Goal: Task Accomplishment & Management: Complete application form

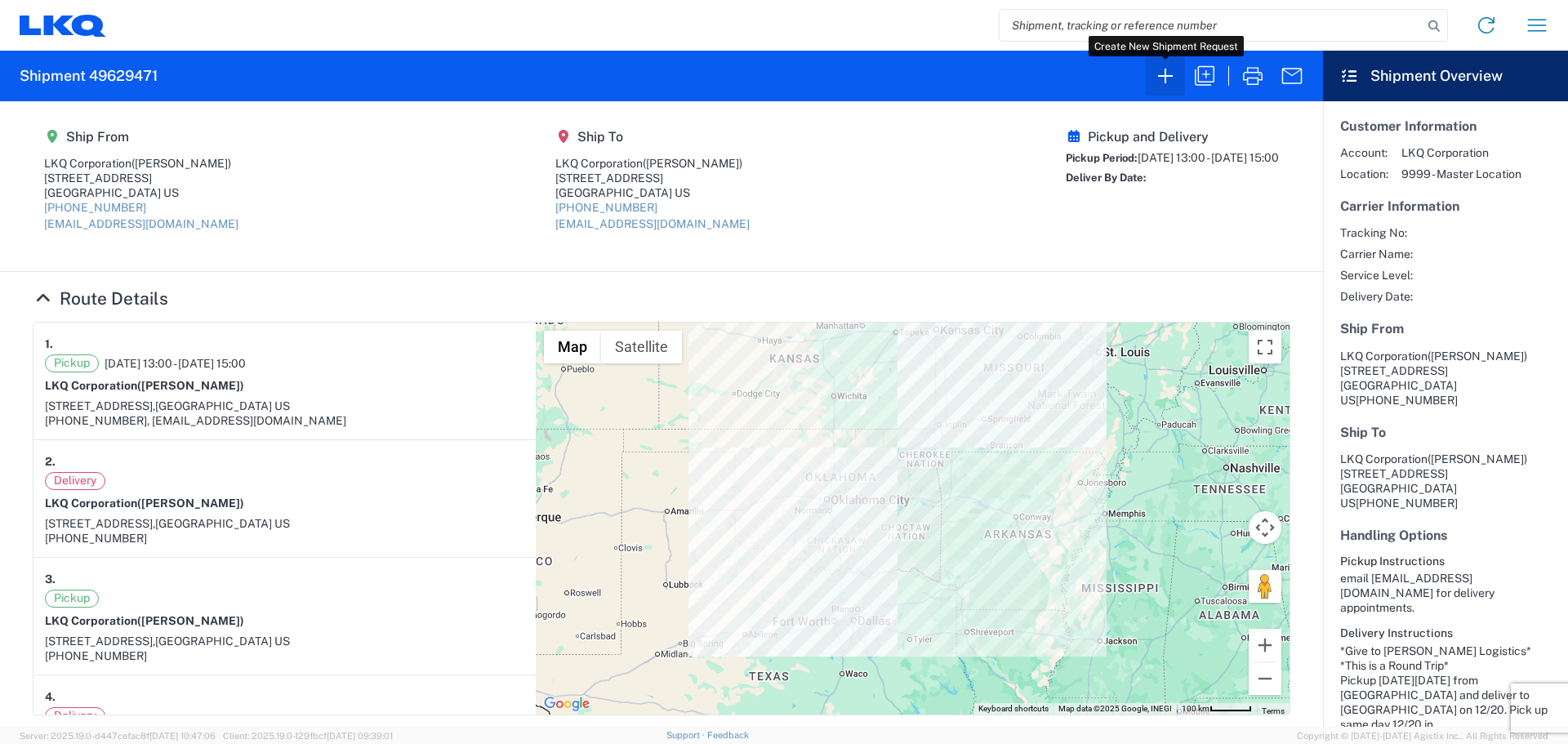
click at [1166, 78] on icon "button" at bounding box center [1166, 76] width 15 height 15
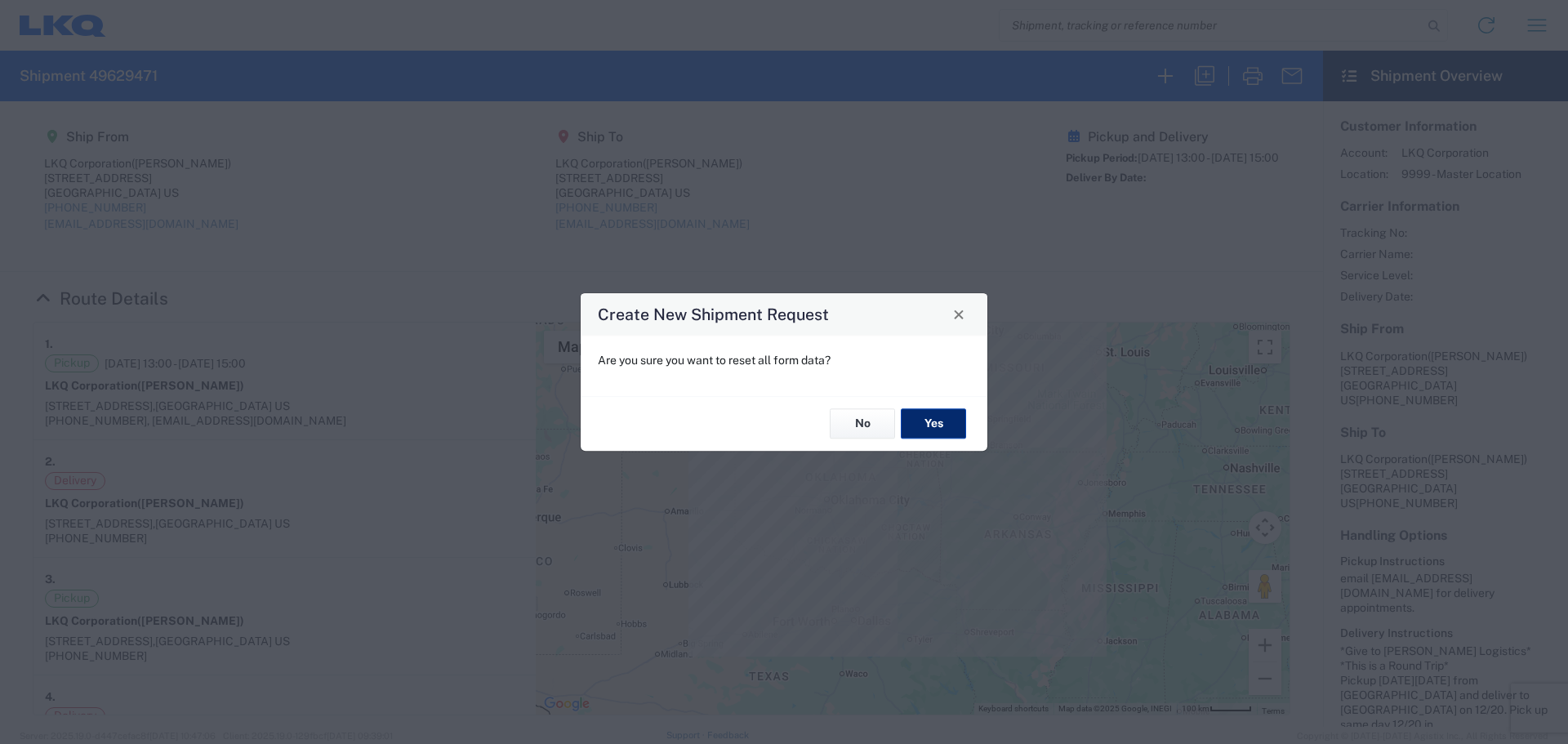
click at [915, 412] on button "Yes" at bounding box center [933, 423] width 66 height 30
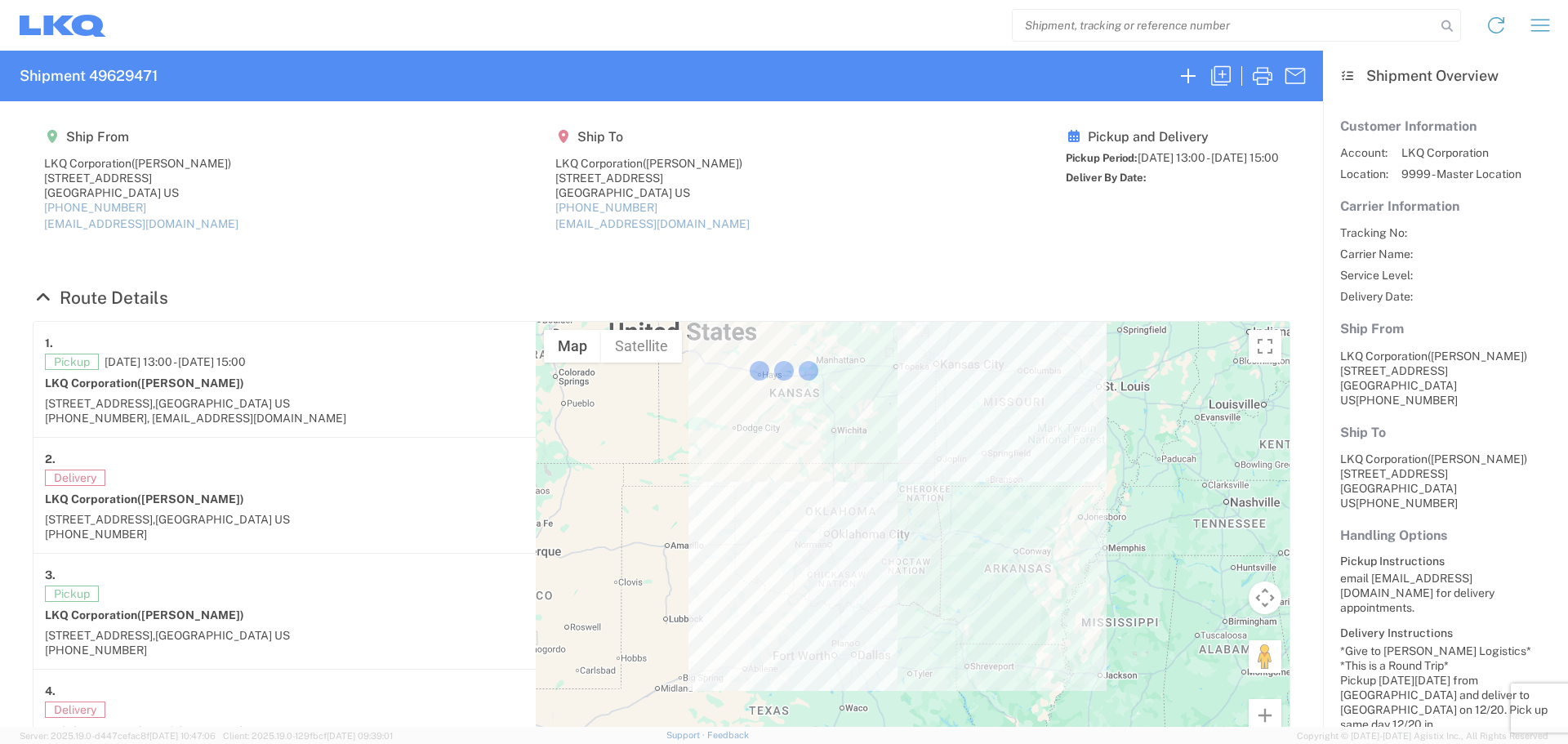
select select "FULL"
select select "LBS"
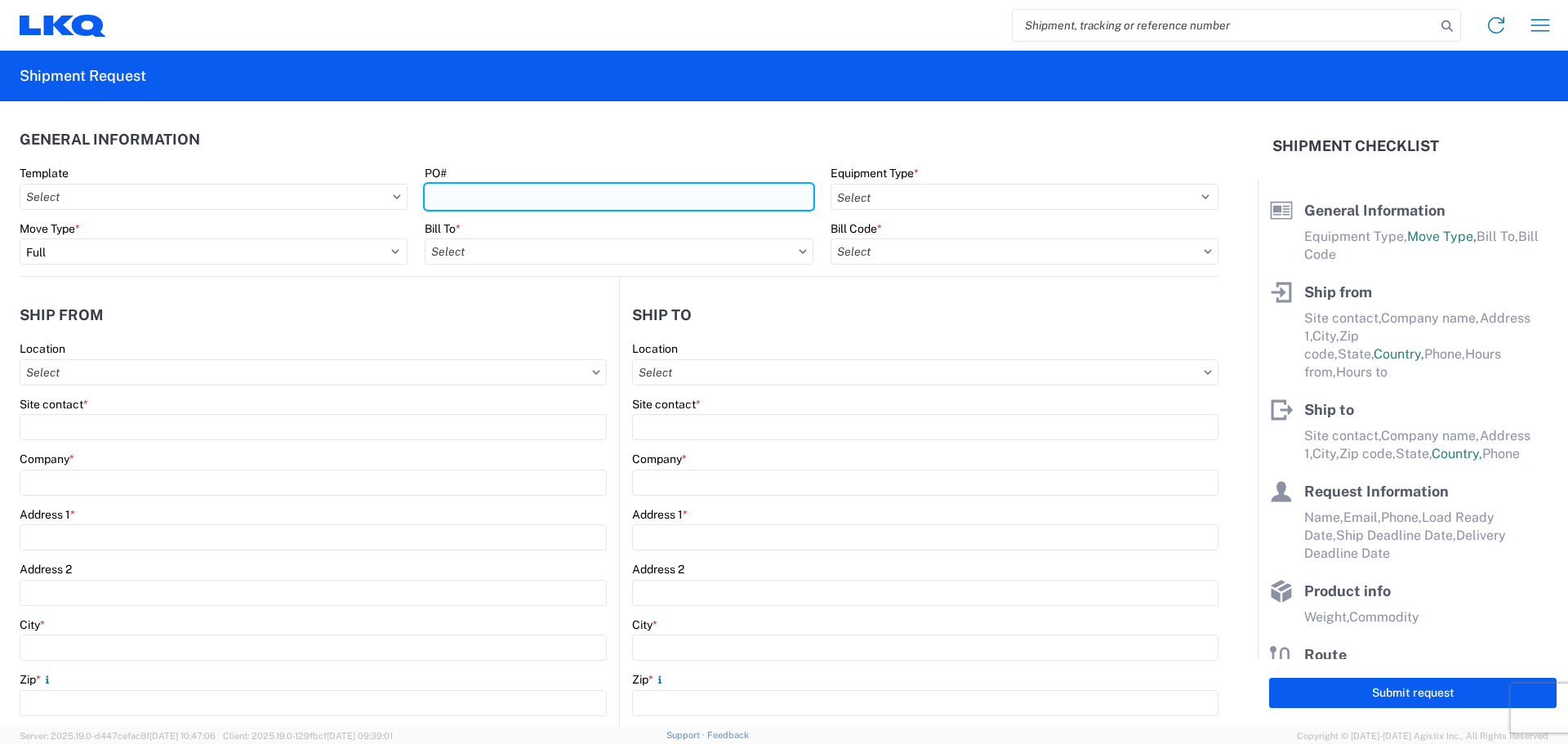
click at [530, 193] on input "PO#" at bounding box center [618, 197] width 388 height 26
type input "T3162"
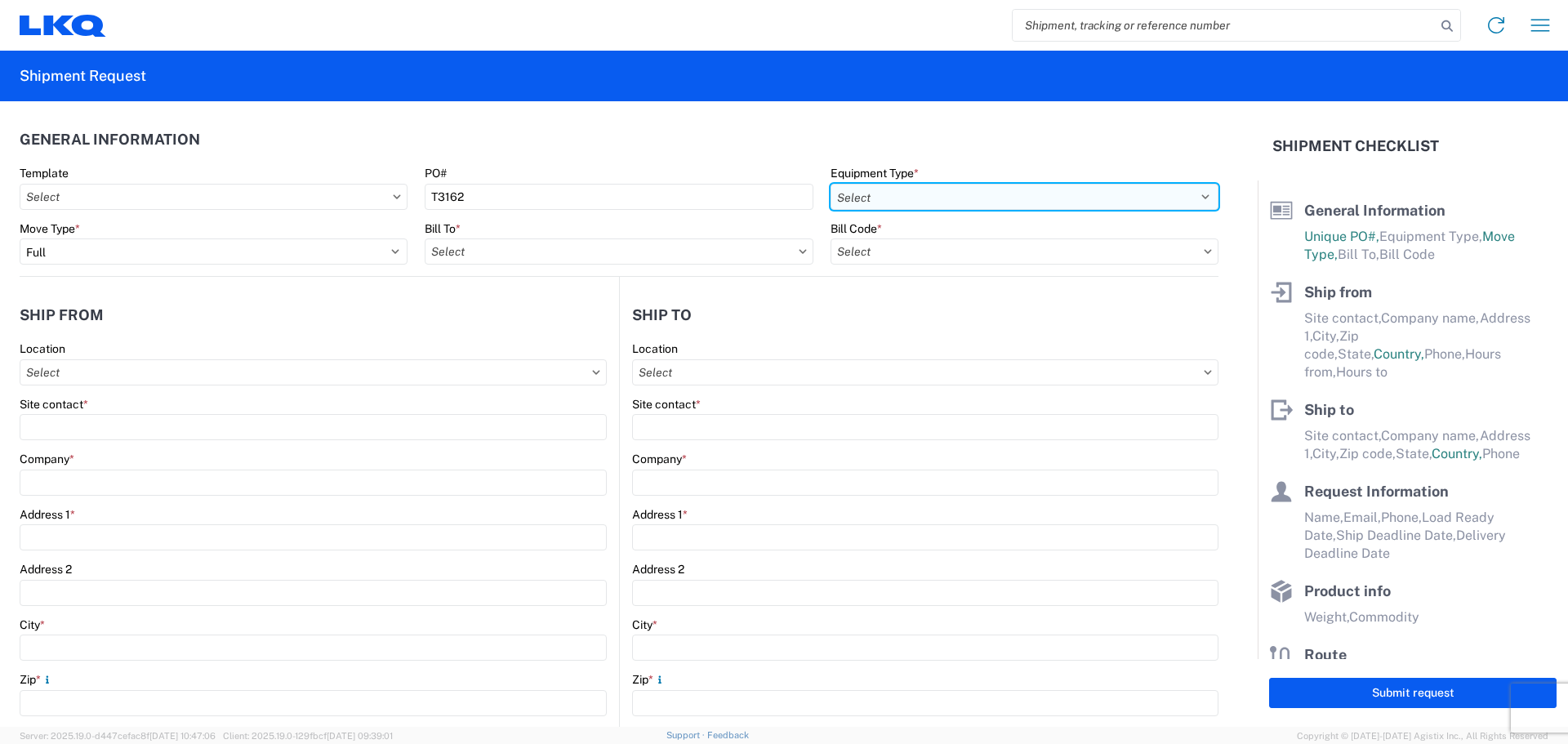
click at [955, 194] on select "Select 53’ Dry Van Flatbed Dropdeck (van) Lowboy (flatbed) Rail" at bounding box center [1024, 197] width 388 height 26
select select "STDV"
click at [830, 184] on select "Select 53’ Dry Van Flatbed Dropdeck (van) Lowboy (flatbed) Rail" at bounding box center [1024, 197] width 388 height 26
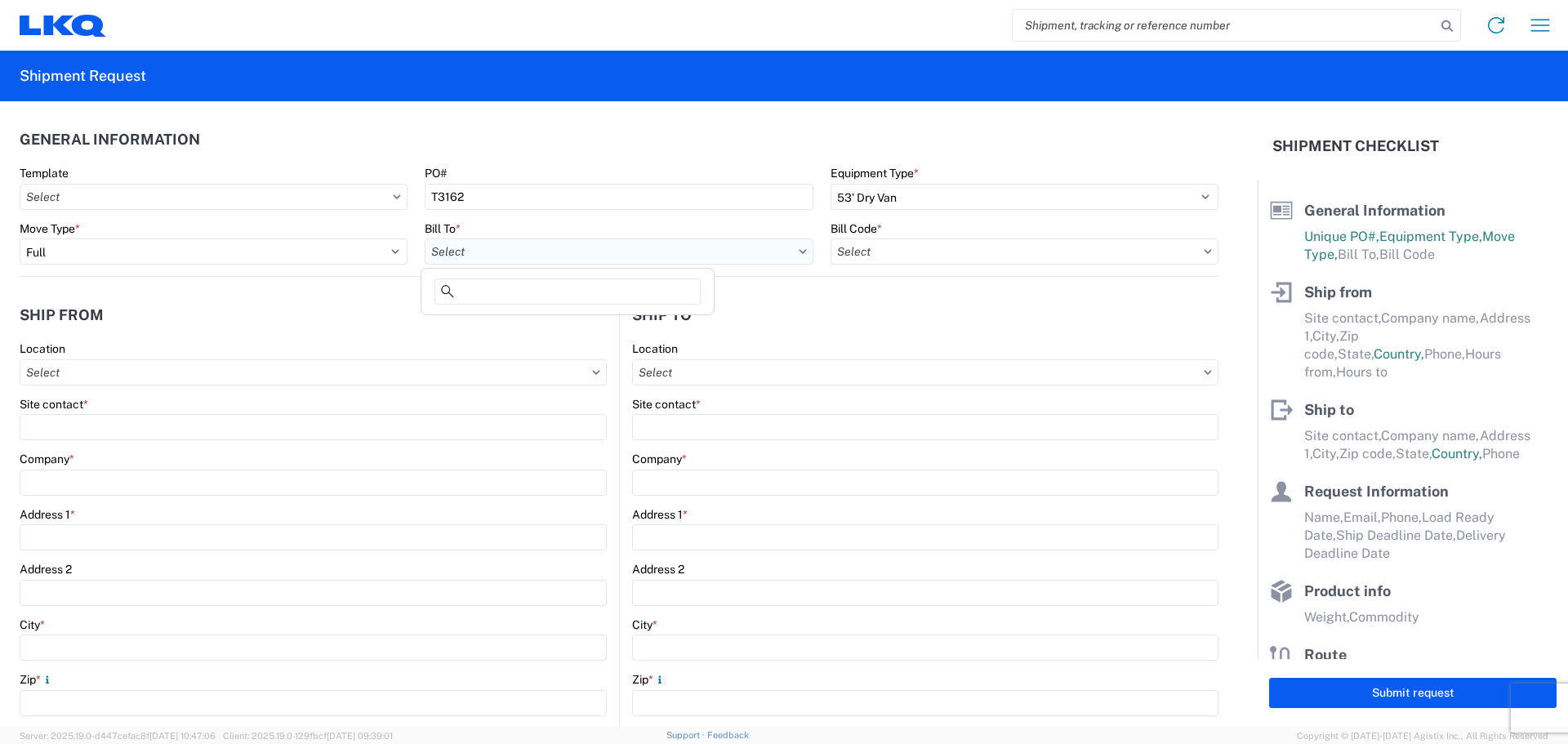
click at [479, 247] on input "text" at bounding box center [618, 251] width 388 height 26
type input "1882"
click at [514, 322] on div "1882 - North American ATK Corporation" at bounding box center [567, 324] width 286 height 26
type input "1882 - North American ATK Corporation"
click at [901, 253] on input "text" at bounding box center [1024, 251] width 388 height 26
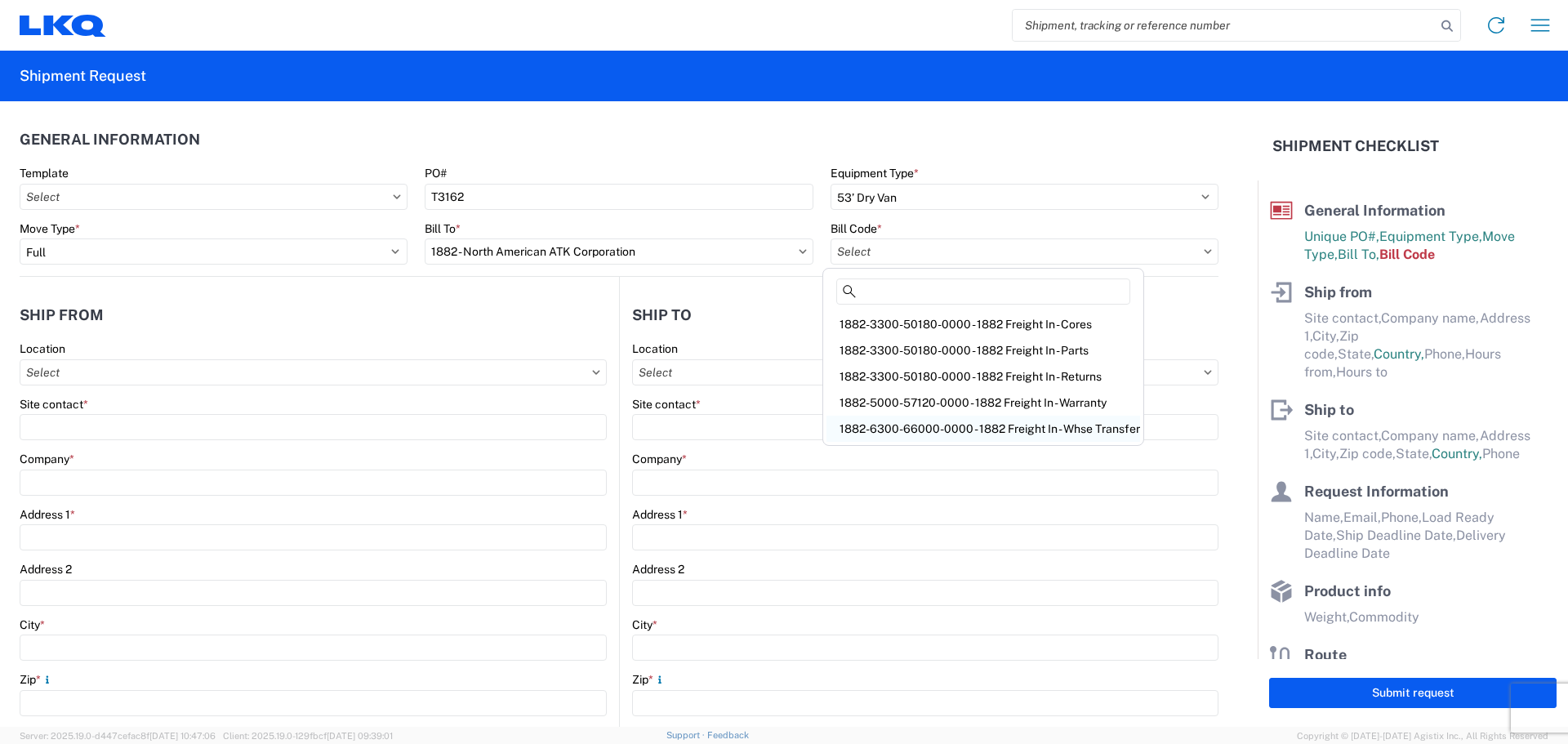
click at [988, 426] on div "1882-6300-66000-0000 - 1882 Freight In - Whse Transfer" at bounding box center [983, 429] width 313 height 26
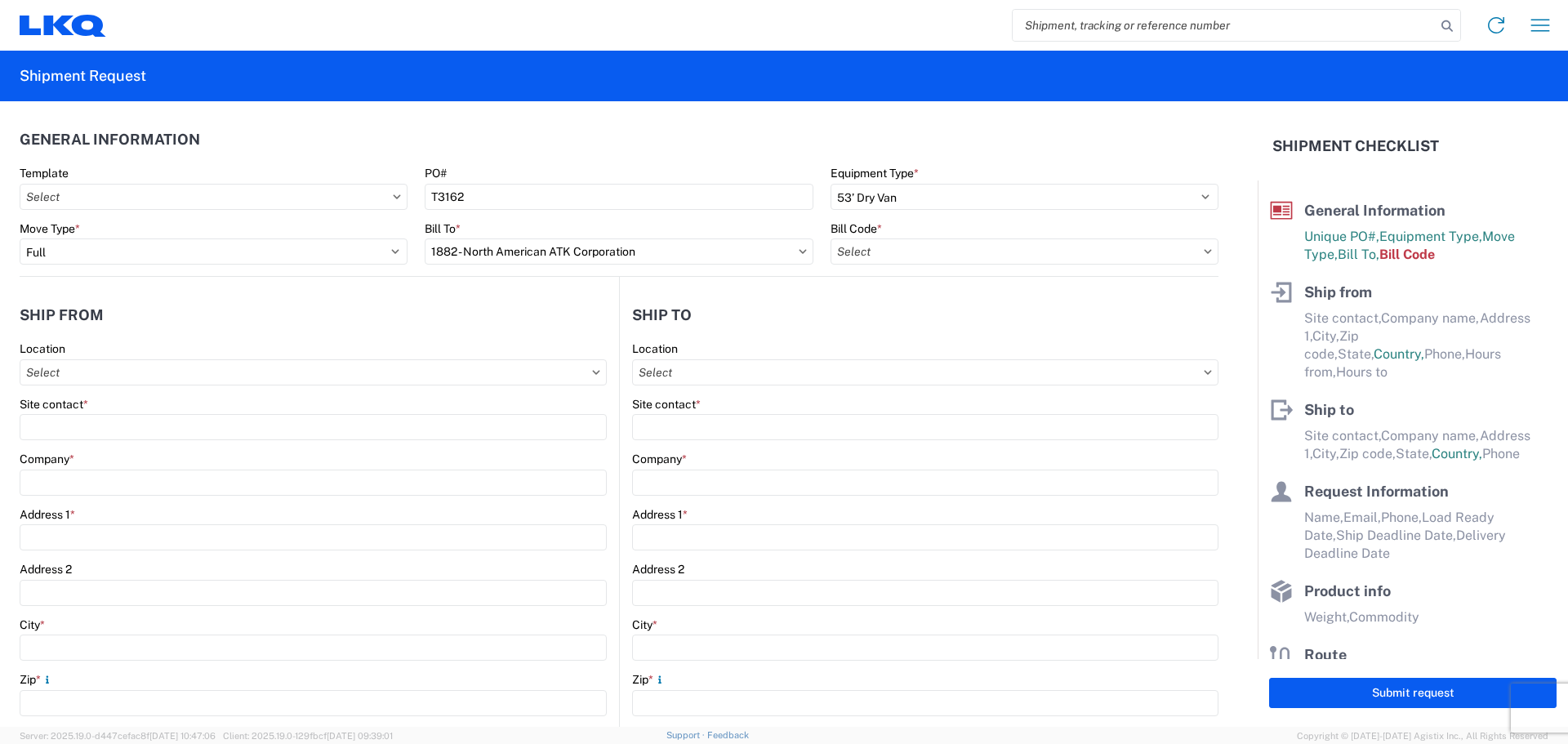
type input "1882-6300-66000-0000 - 1882 Freight In - Whse Transfer"
click at [119, 370] on input "text" at bounding box center [313, 372] width 587 height 26
type input "1894"
click at [168, 444] on div "1894 - [GEOGRAPHIC_DATA], [GEOGRAPHIC_DATA]- GPS" at bounding box center [179, 445] width 312 height 26
type input "1894 - [GEOGRAPHIC_DATA], [GEOGRAPHIC_DATA]- GPS"
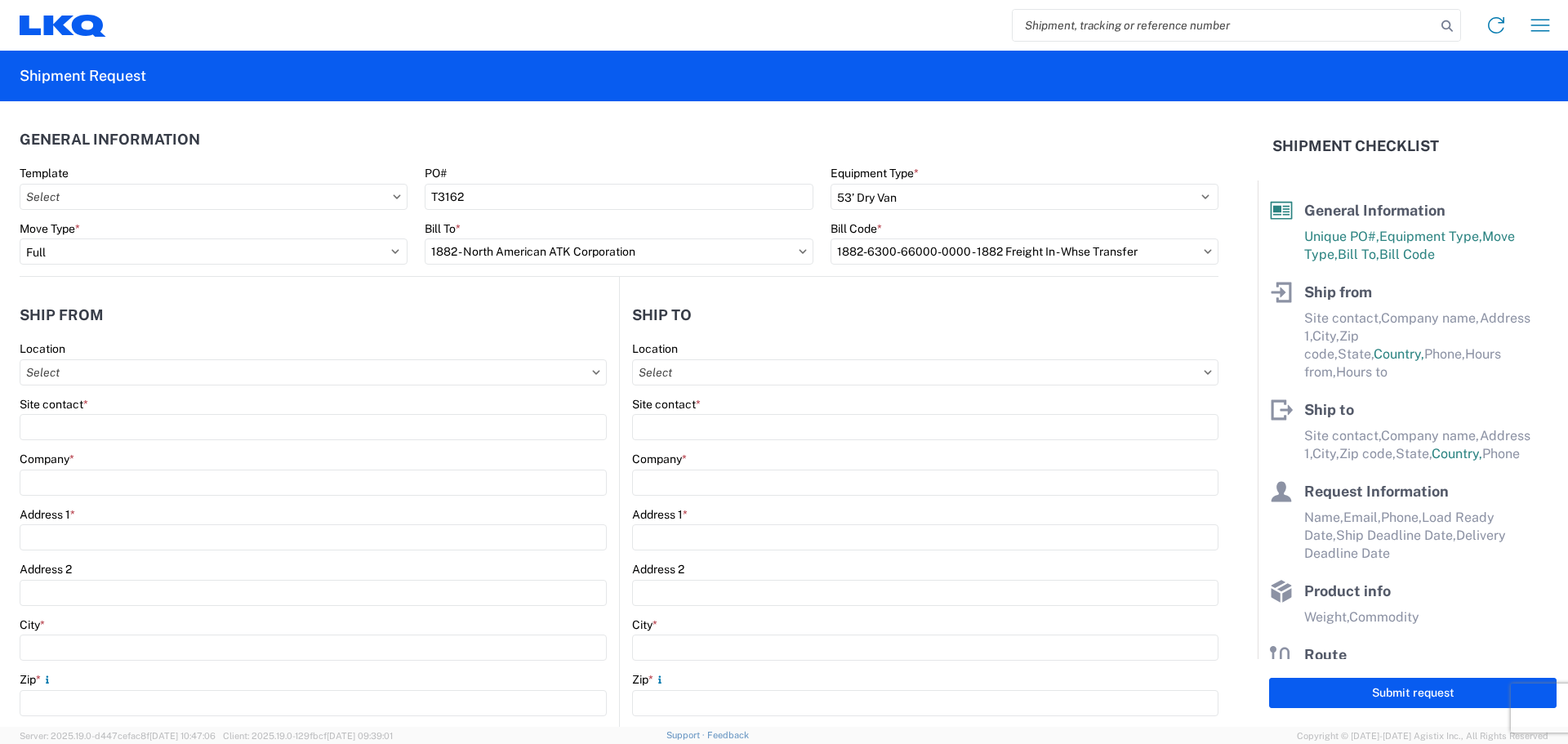
type input "LKQ Corporation"
type input "[STREET_ADDRESS]"
type input "Newnan"
type input "30265"
select select "GA"
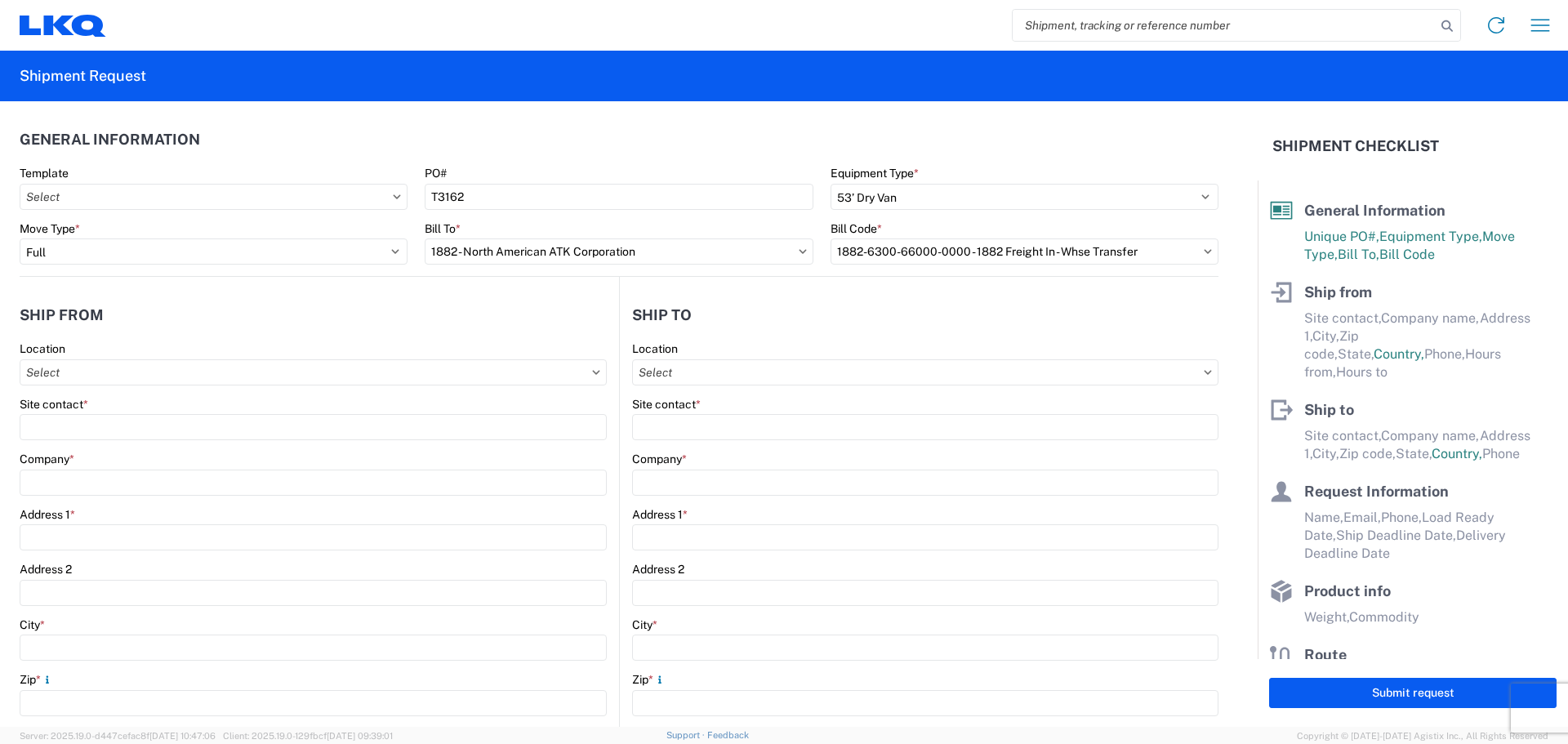
select select "US"
type input "[PHONE_NUMBER]"
type input "07:00"
type input "15:00"
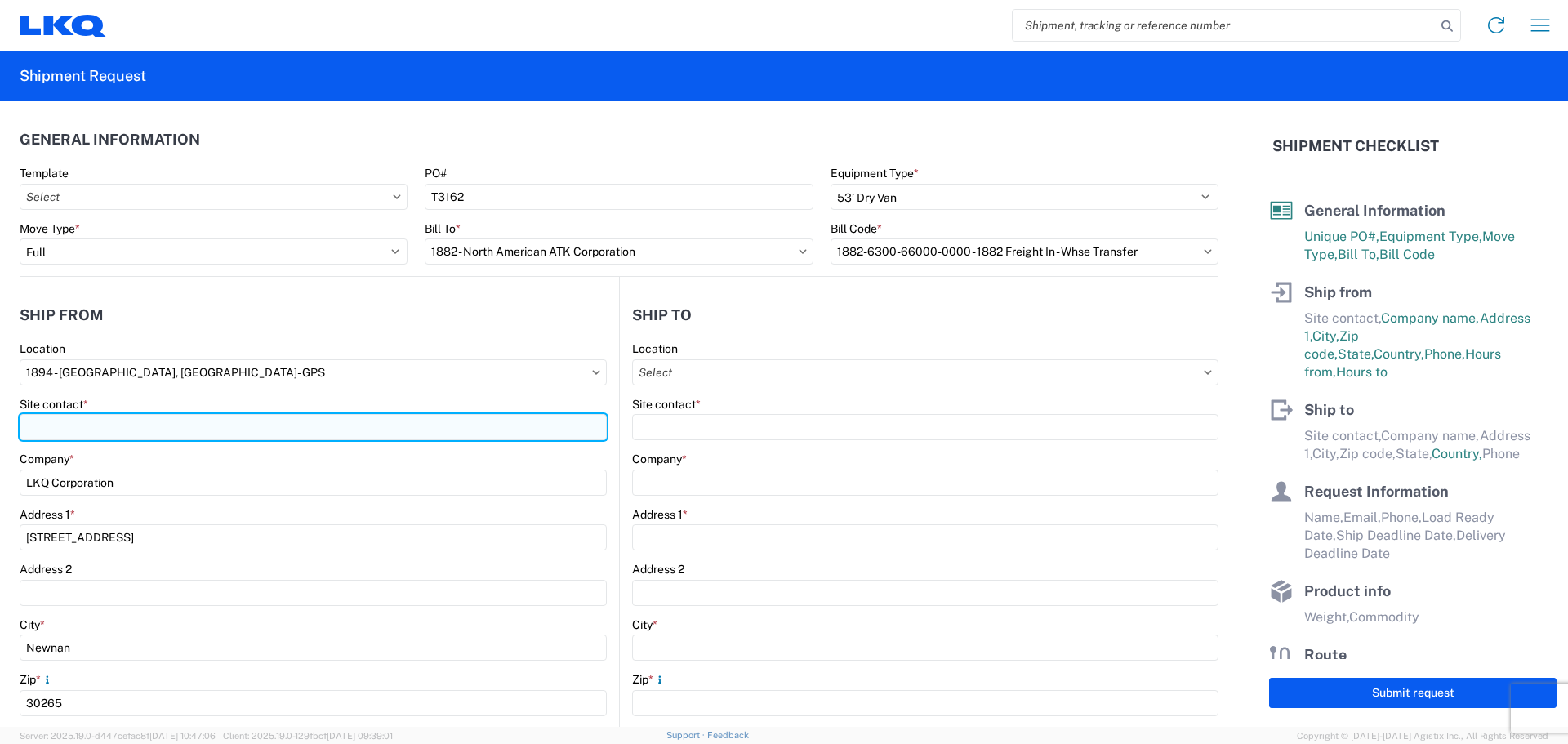
click at [147, 425] on input "Site contact *" at bounding box center [313, 427] width 587 height 26
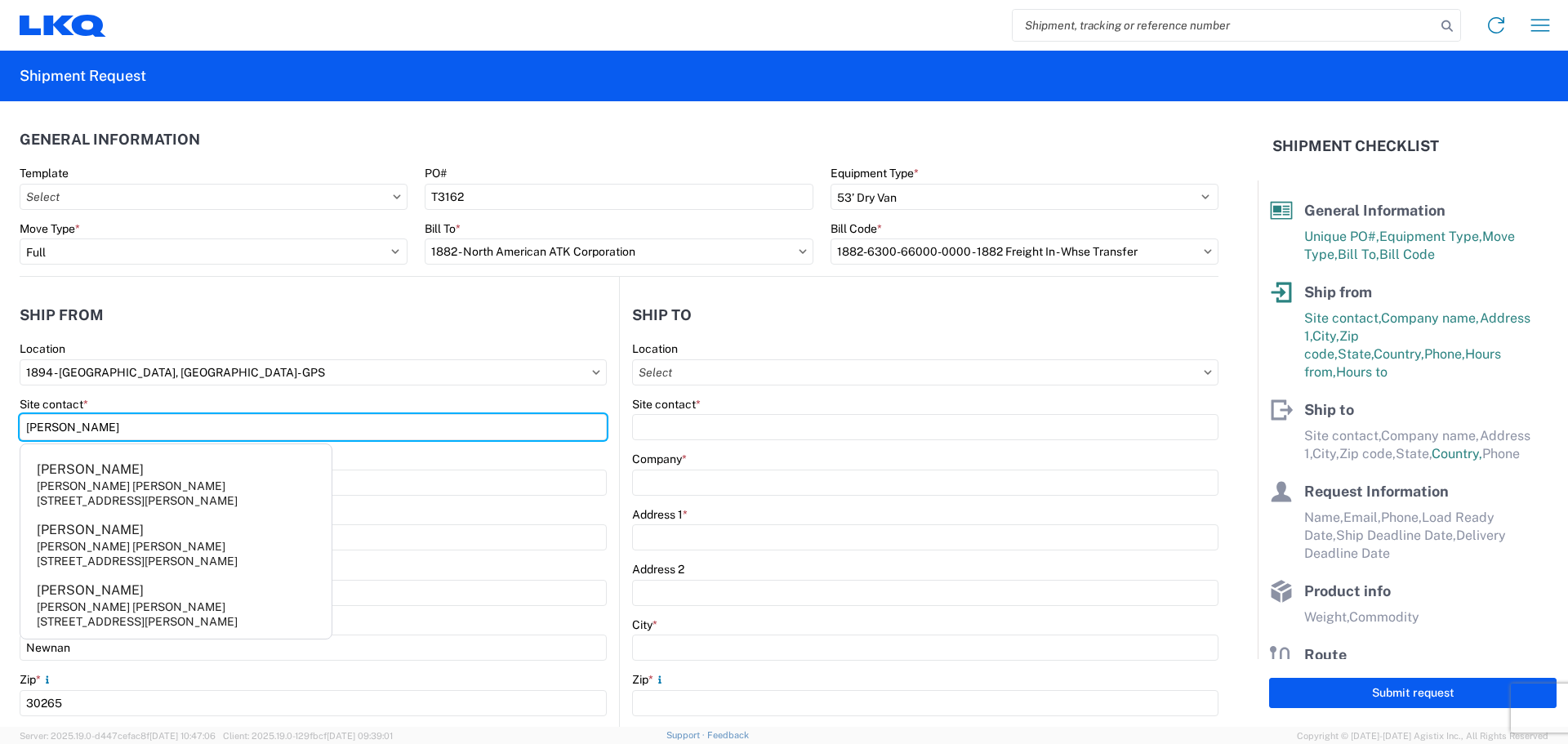
type input "[PERSON_NAME]"
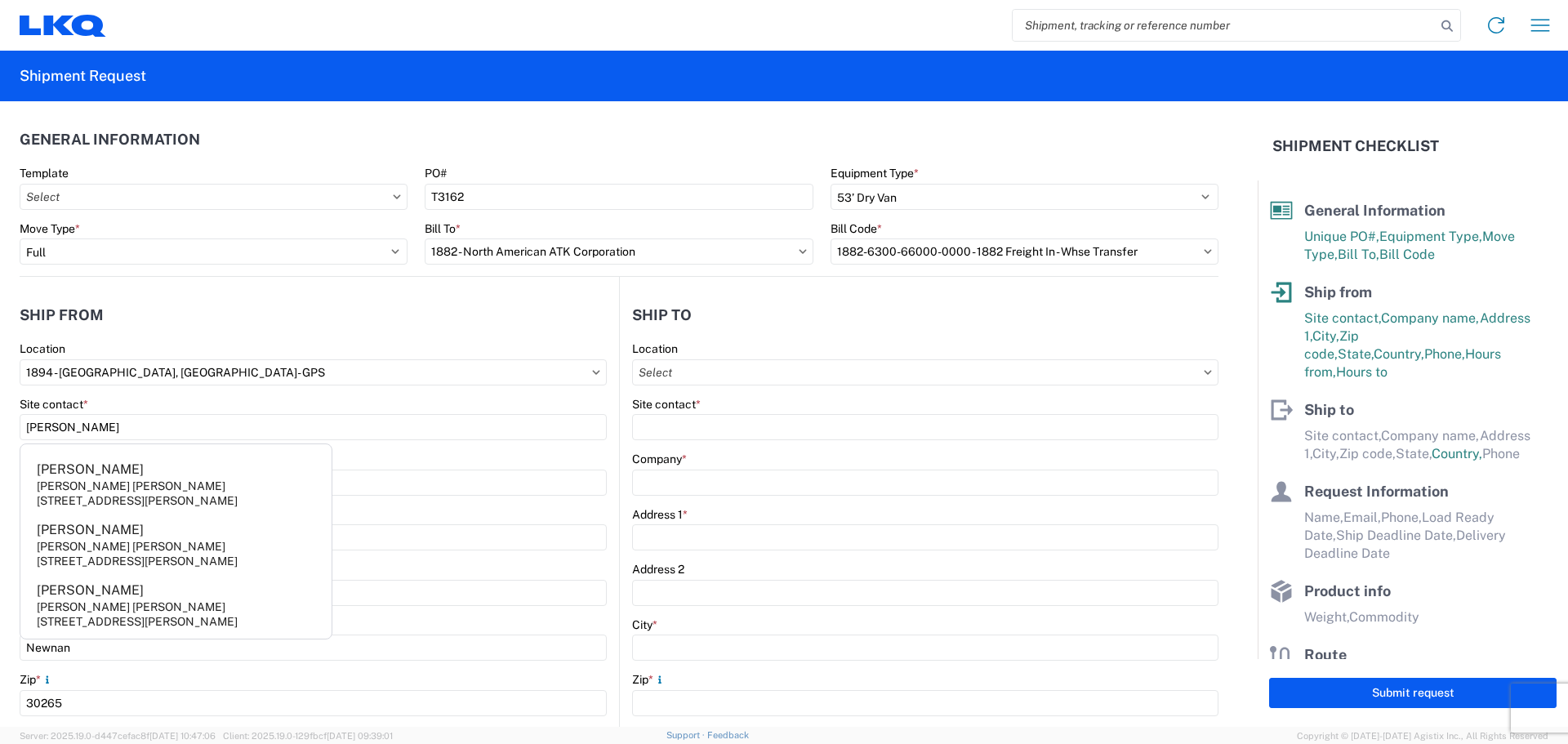
click at [229, 329] on header "Ship from" at bounding box center [320, 315] width 599 height 36
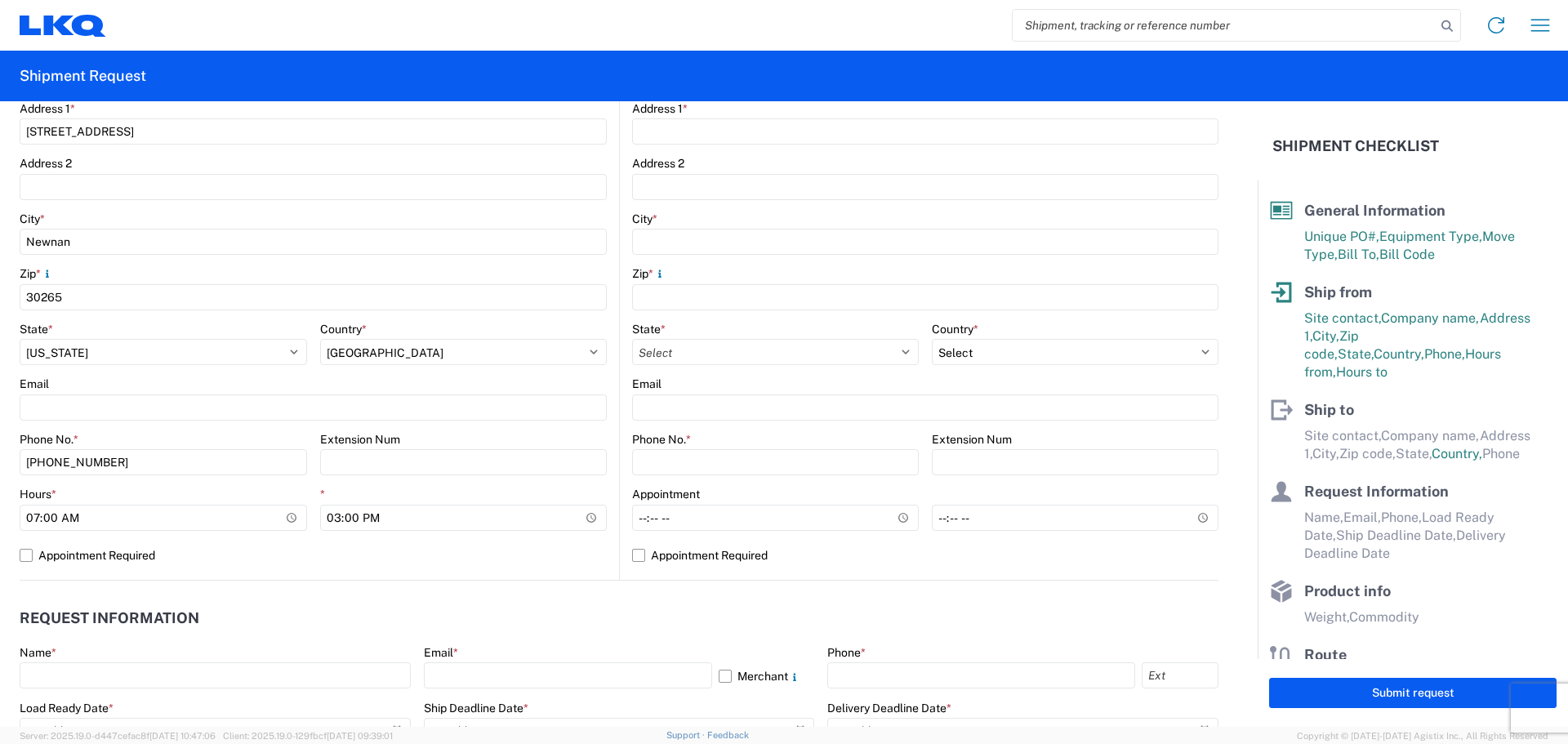
scroll to position [435, 0]
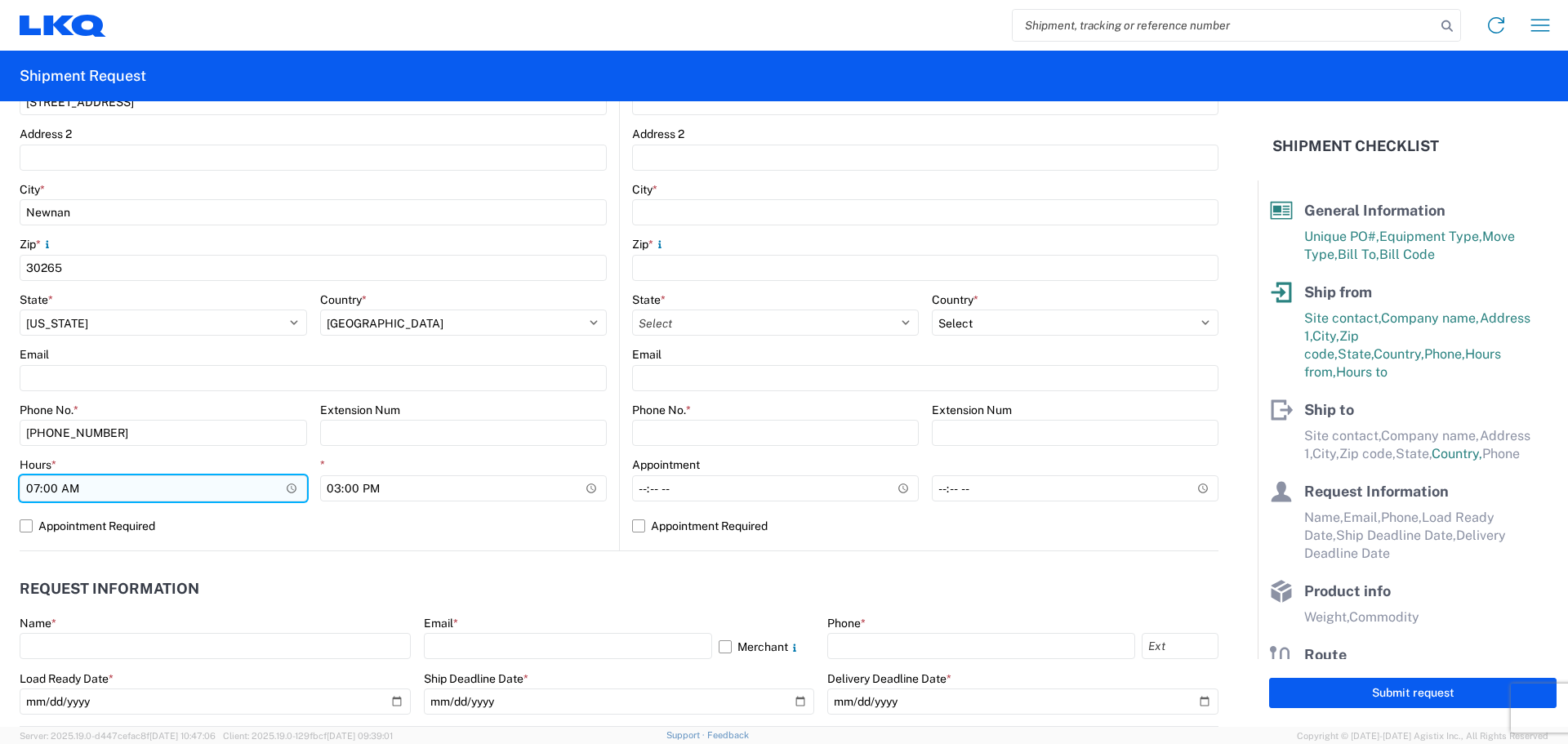
click at [27, 487] on input "07:00" at bounding box center [164, 488] width 288 height 26
type input "06:00"
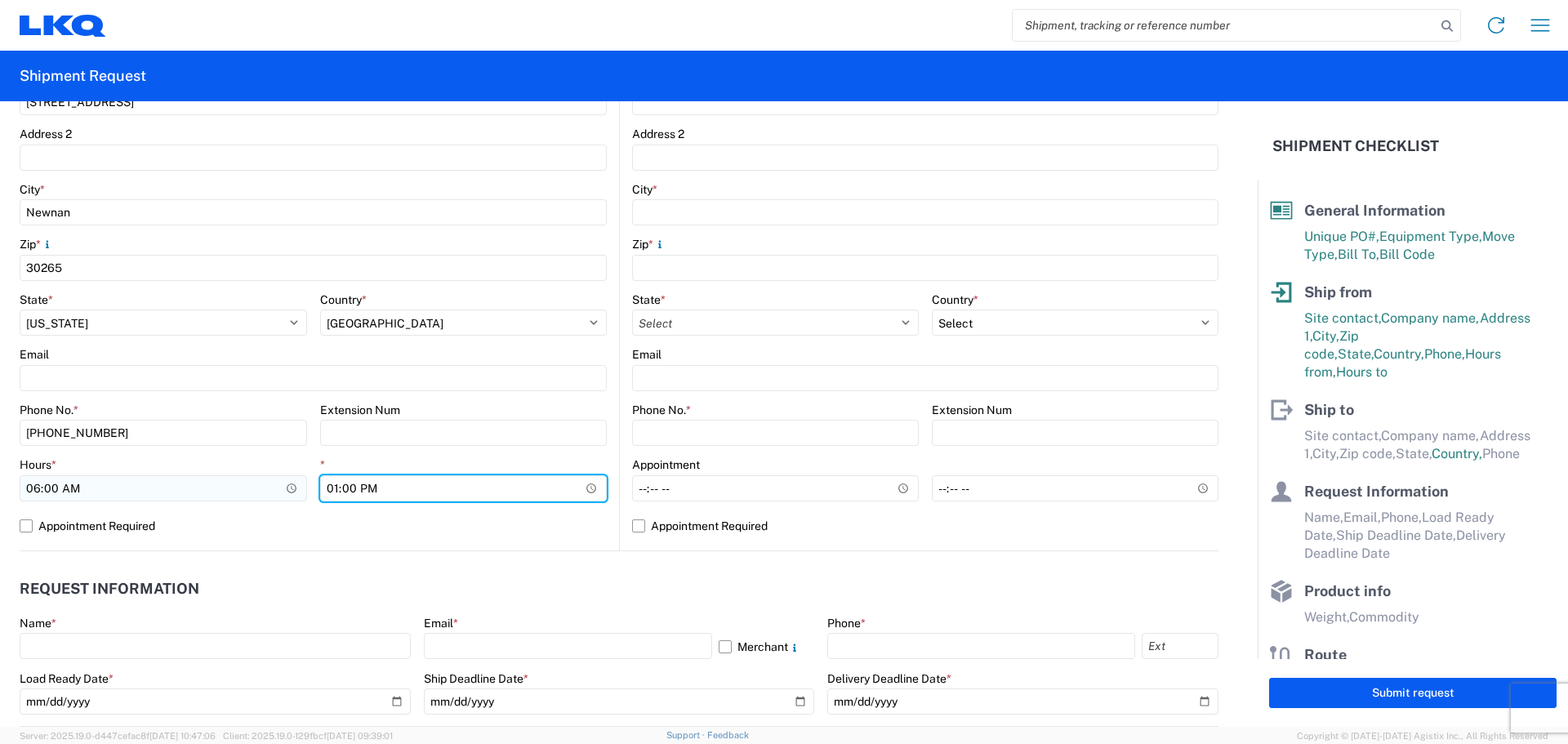
type input "12:00"
type input "10:00"
click at [789, 589] on header "Request Information" at bounding box center [619, 589] width 1199 height 36
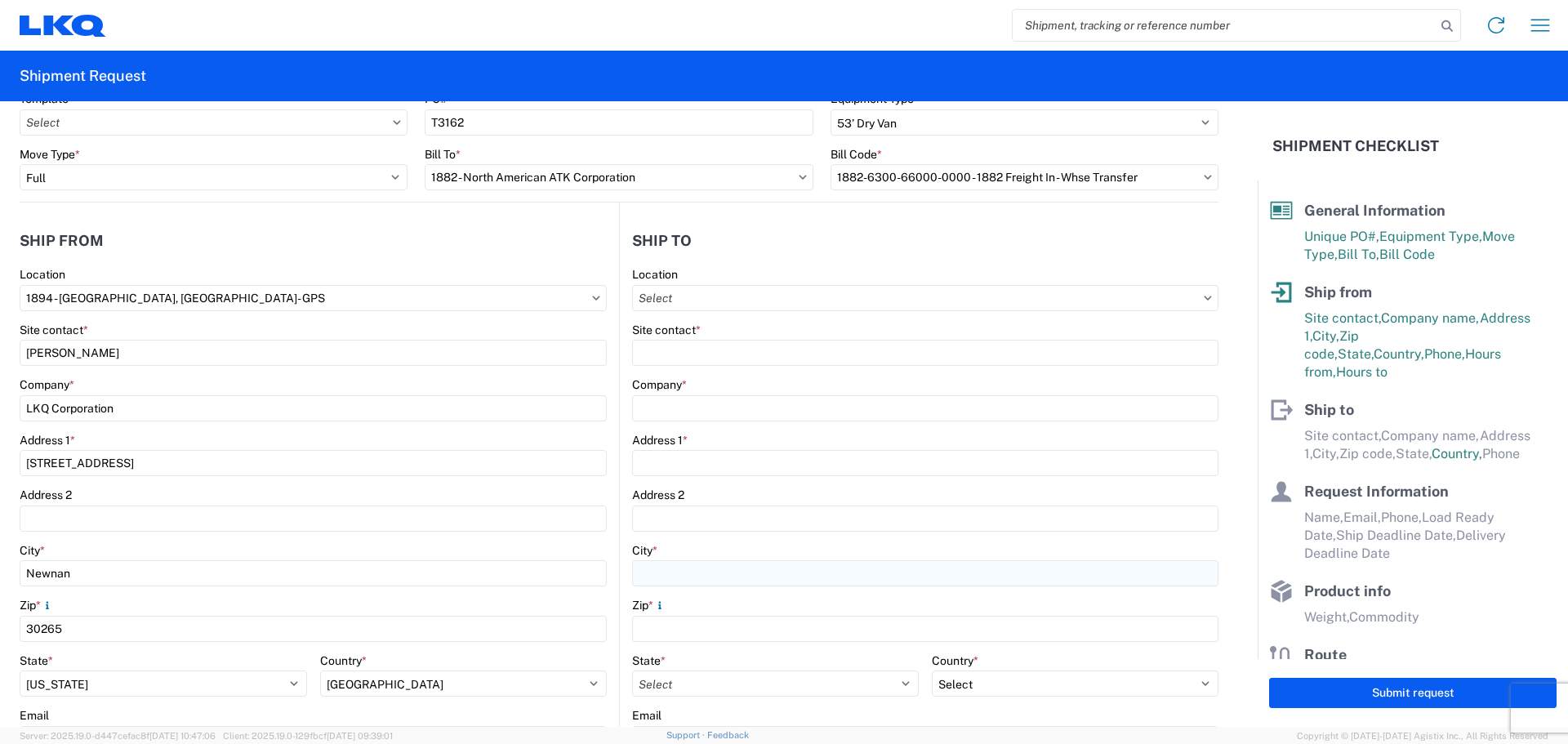
scroll to position [108, 0]
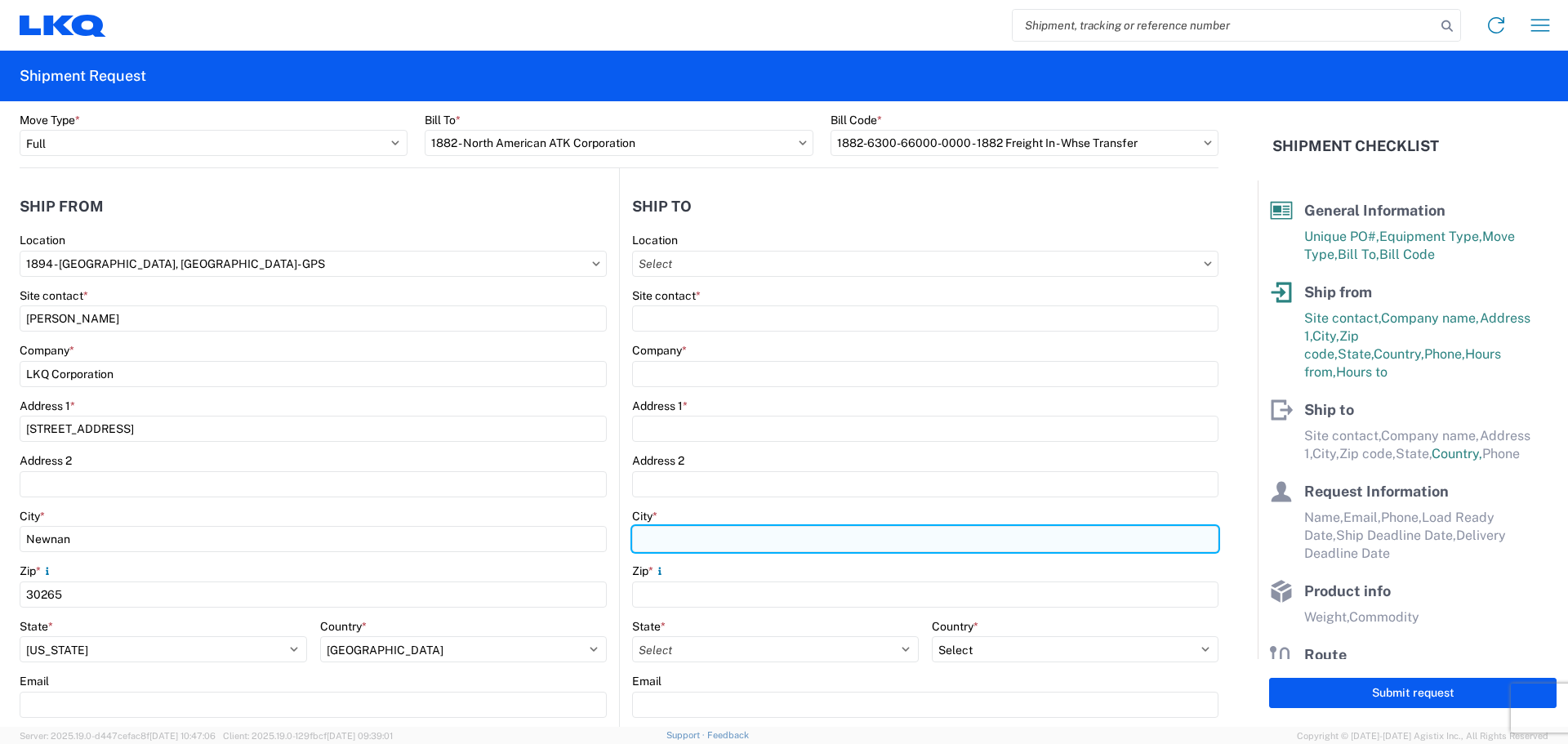
click at [696, 530] on input "City *" at bounding box center [925, 539] width 586 height 26
type input "Bald"
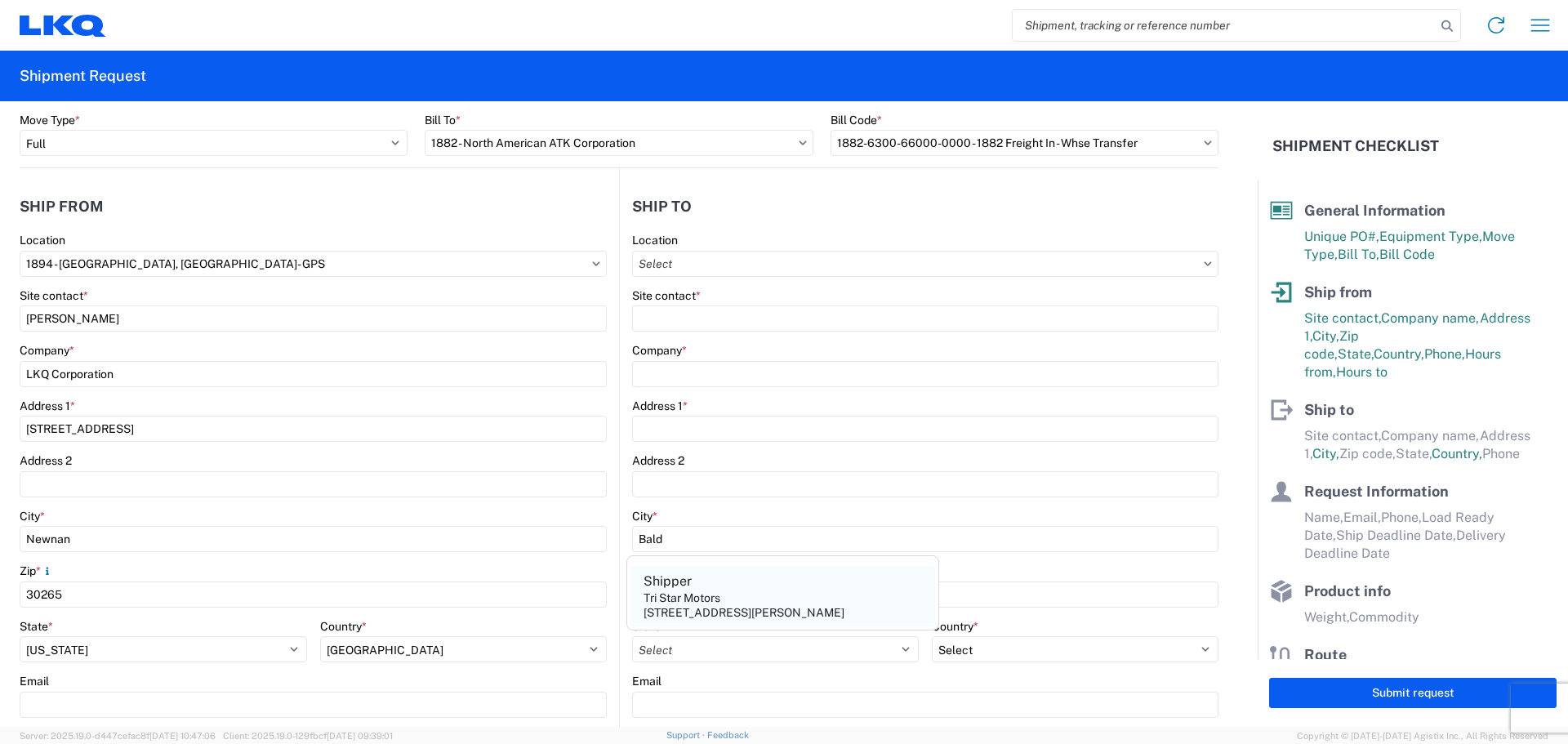
click at [720, 592] on div "Tri Star Motors" at bounding box center [682, 598] width 76 height 15
type input "Shipper"
type input "Tri Star Motors"
type input "[STREET_ADDRESS]"
type input "[PERSON_NAME]"
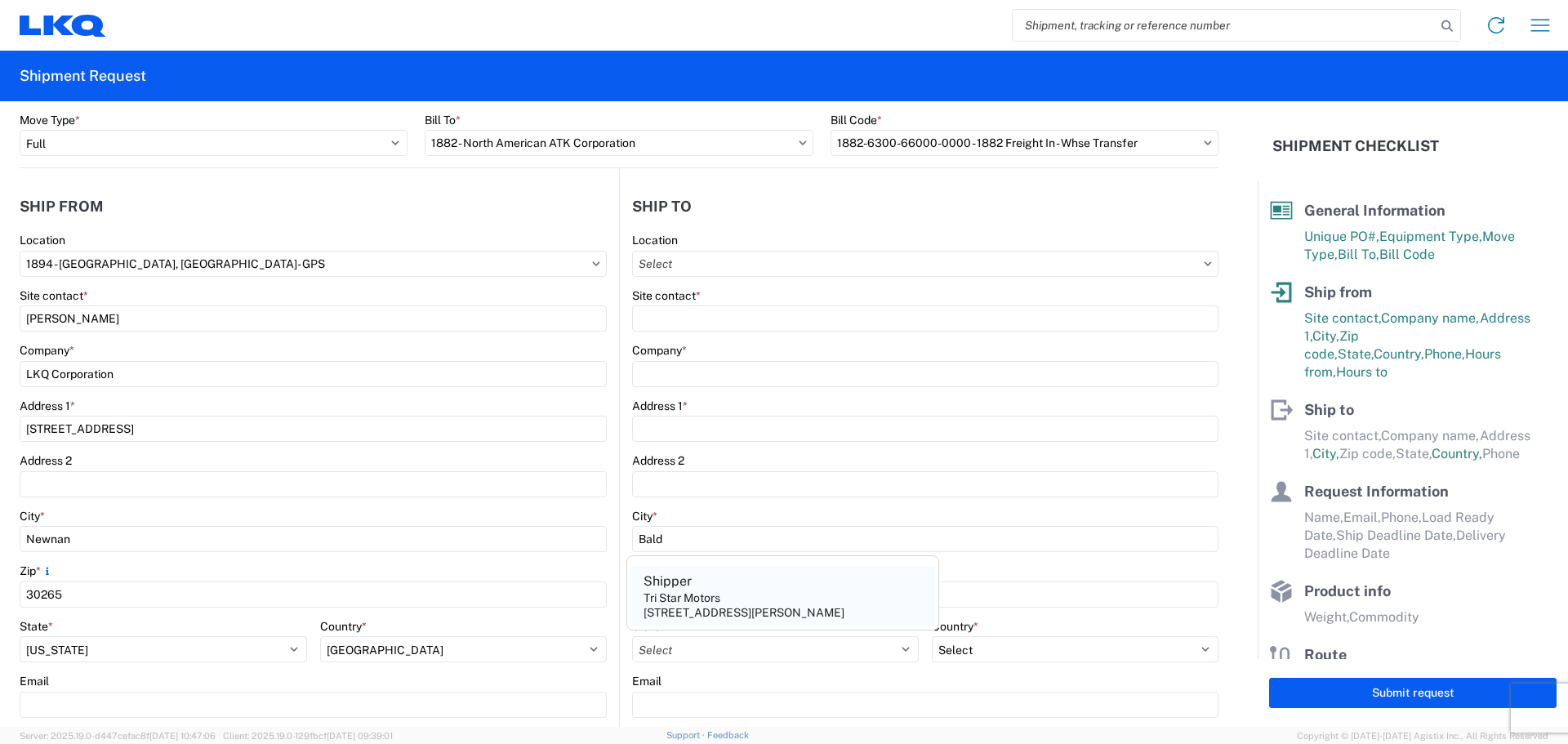
type input "54002"
select select "WI"
select select "US"
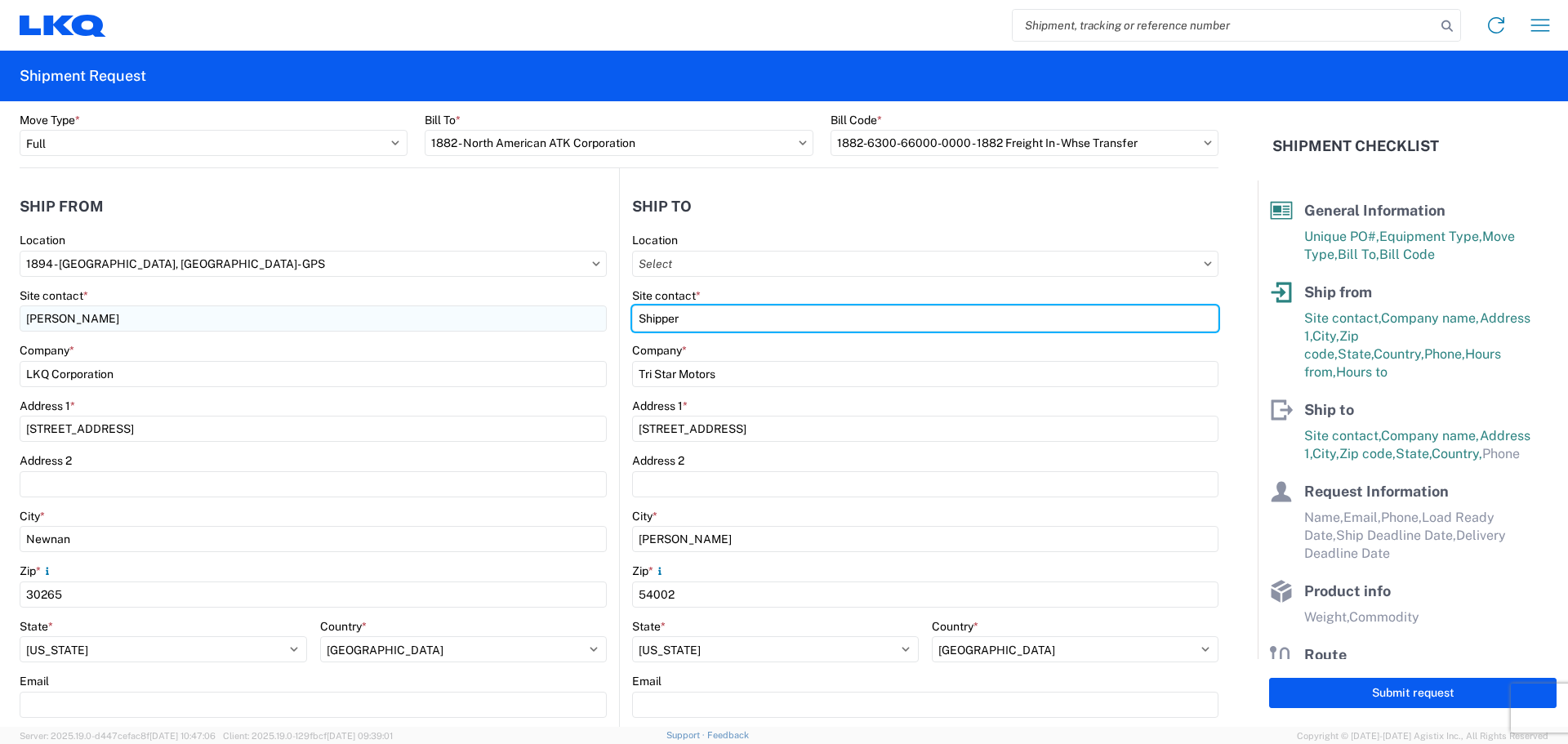
drag, startPoint x: 723, startPoint y: 309, endPoint x: 580, endPoint y: 310, distance: 143.0
click at [577, 312] on div "Ship from 1894 Location 1894 - [GEOGRAPHIC_DATA], [GEOGRAPHIC_DATA]- GPS Site c…" at bounding box center [619, 524] width 1199 height 710
type input "[PERSON_NAME]"
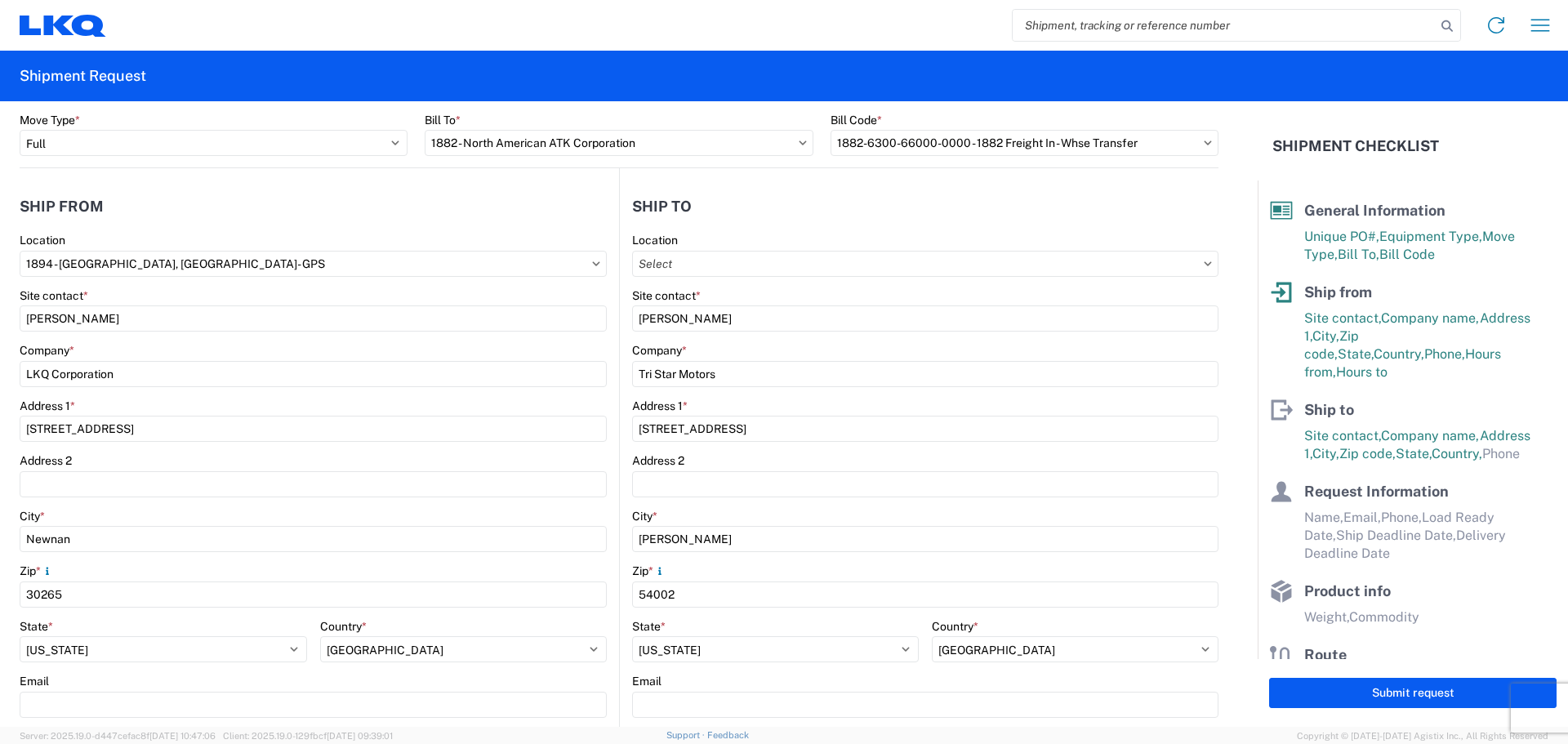
click at [732, 193] on header "Ship to" at bounding box center [920, 206] width 599 height 36
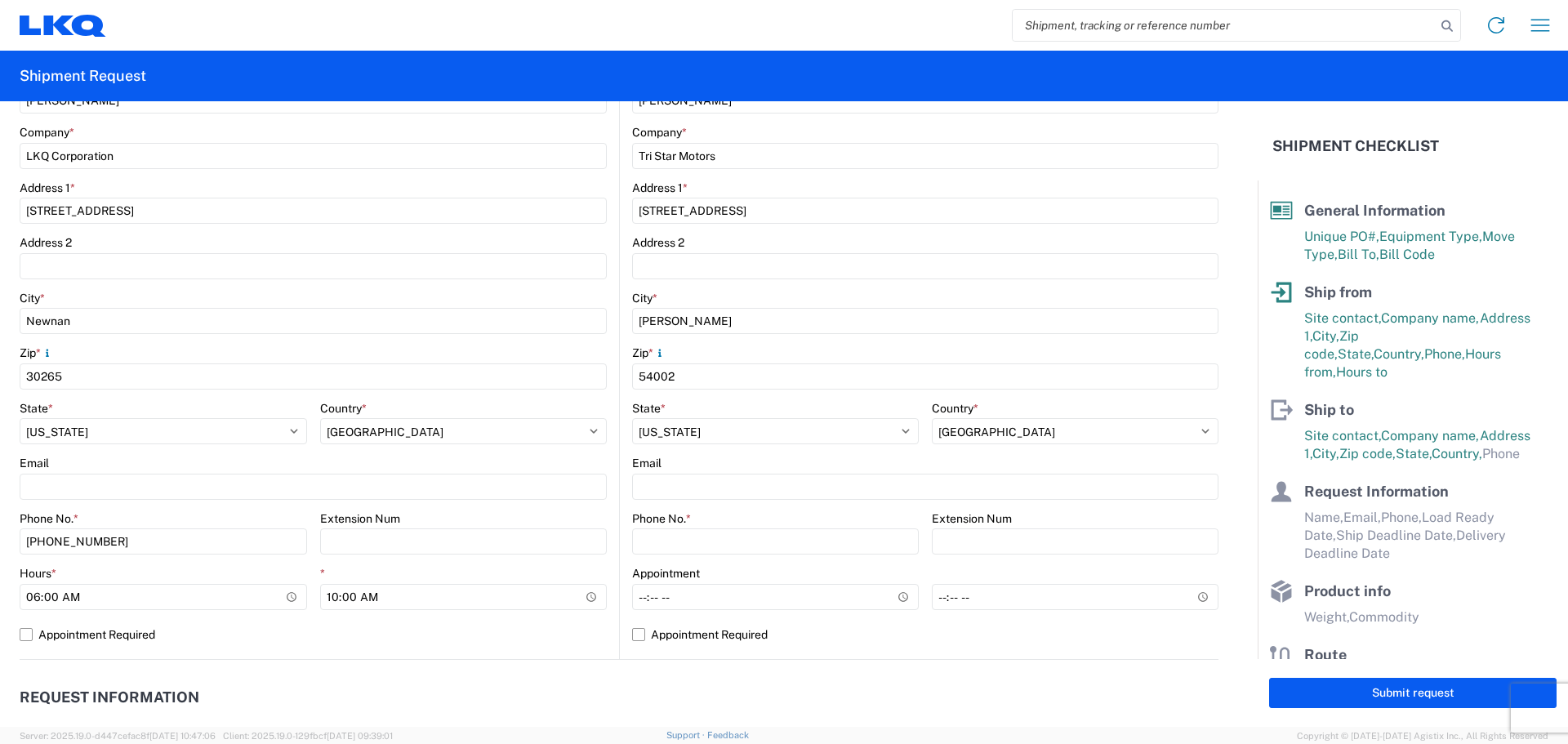
scroll to position [435, 0]
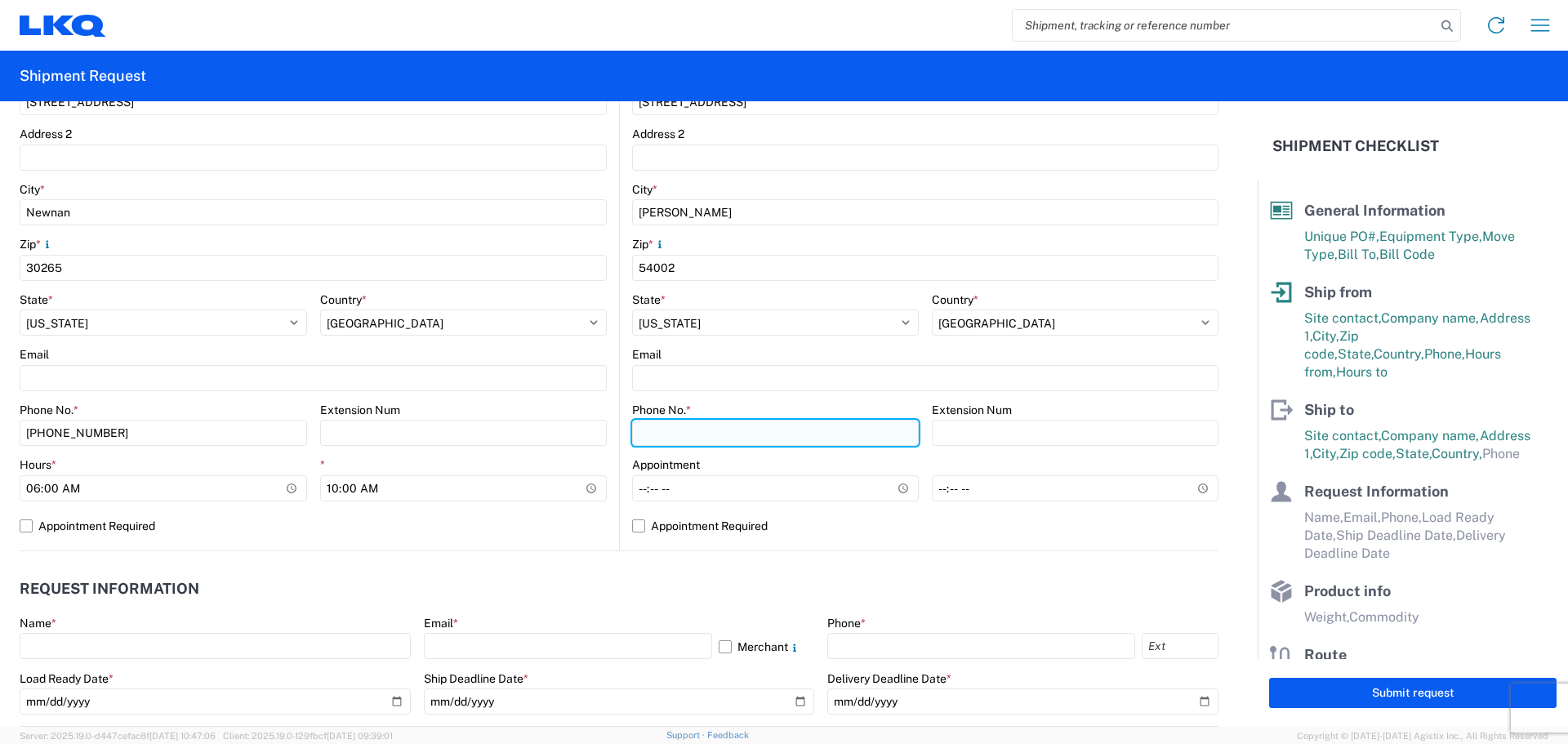
click at [703, 434] on input "Phone No. *" at bounding box center [775, 433] width 287 height 26
type input "[PHONE_NUMBER]"
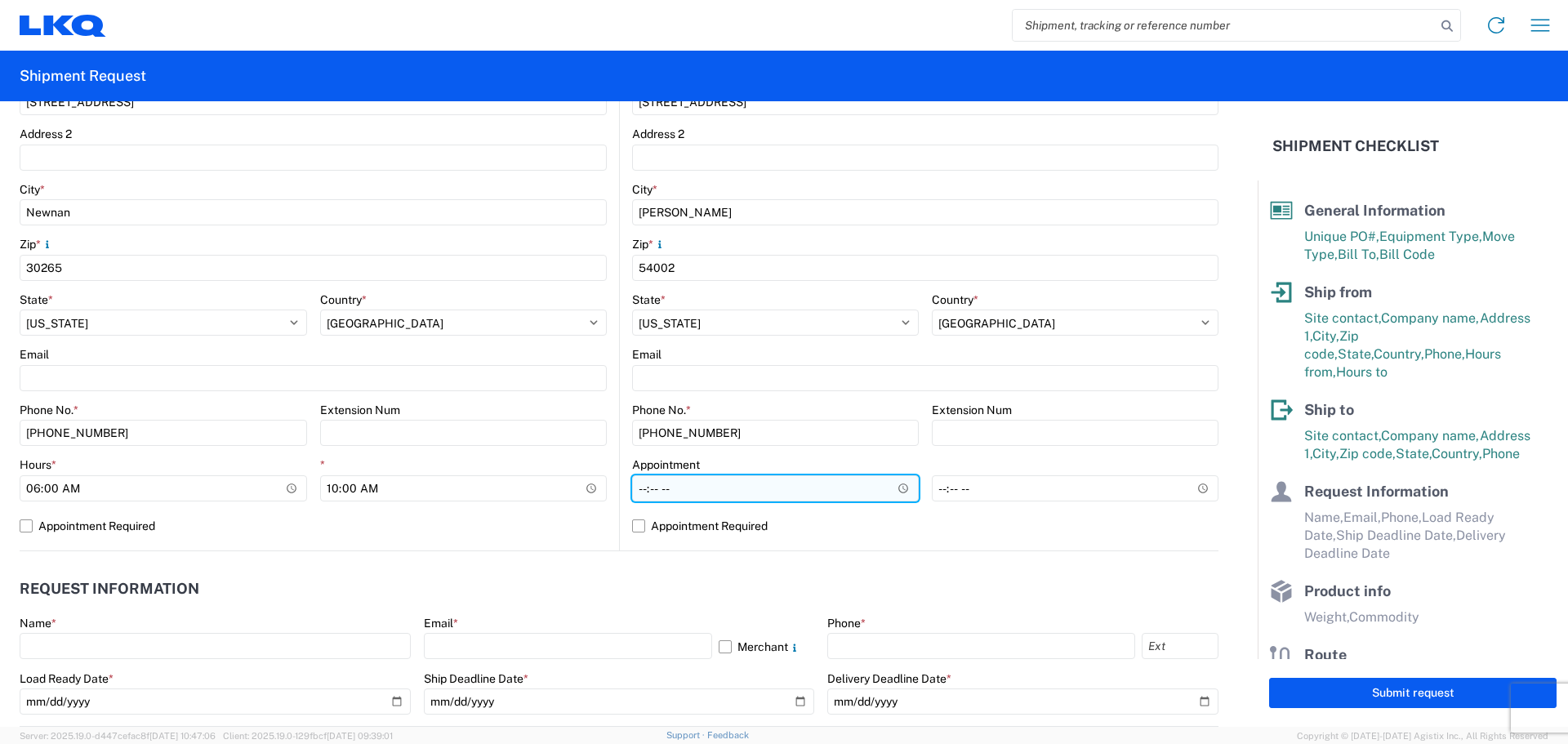
click at [636, 489] on input "Hours *" at bounding box center [775, 488] width 287 height 26
type input "08:00"
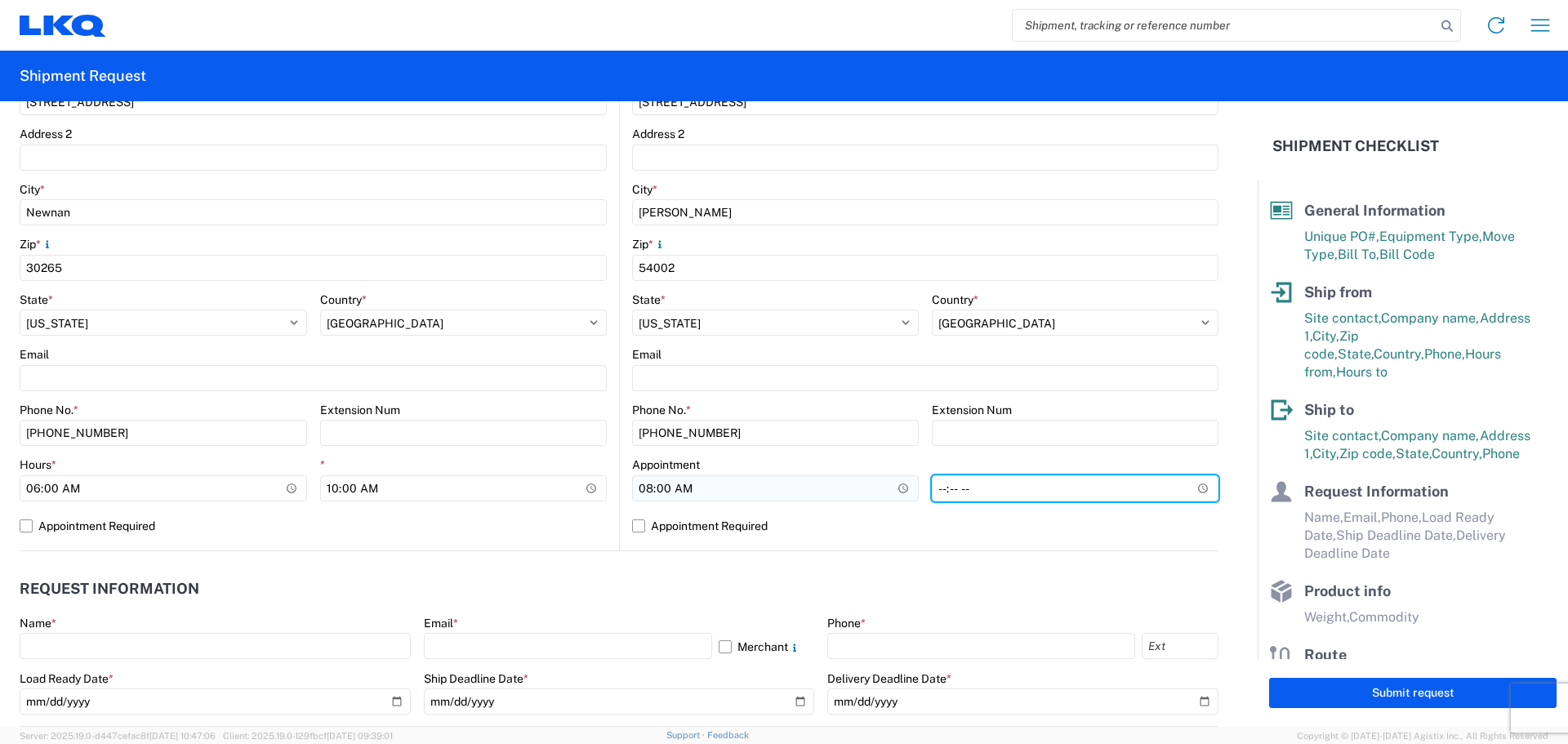
type input "14:00"
click at [587, 596] on header "Request Information" at bounding box center [619, 589] width 1199 height 36
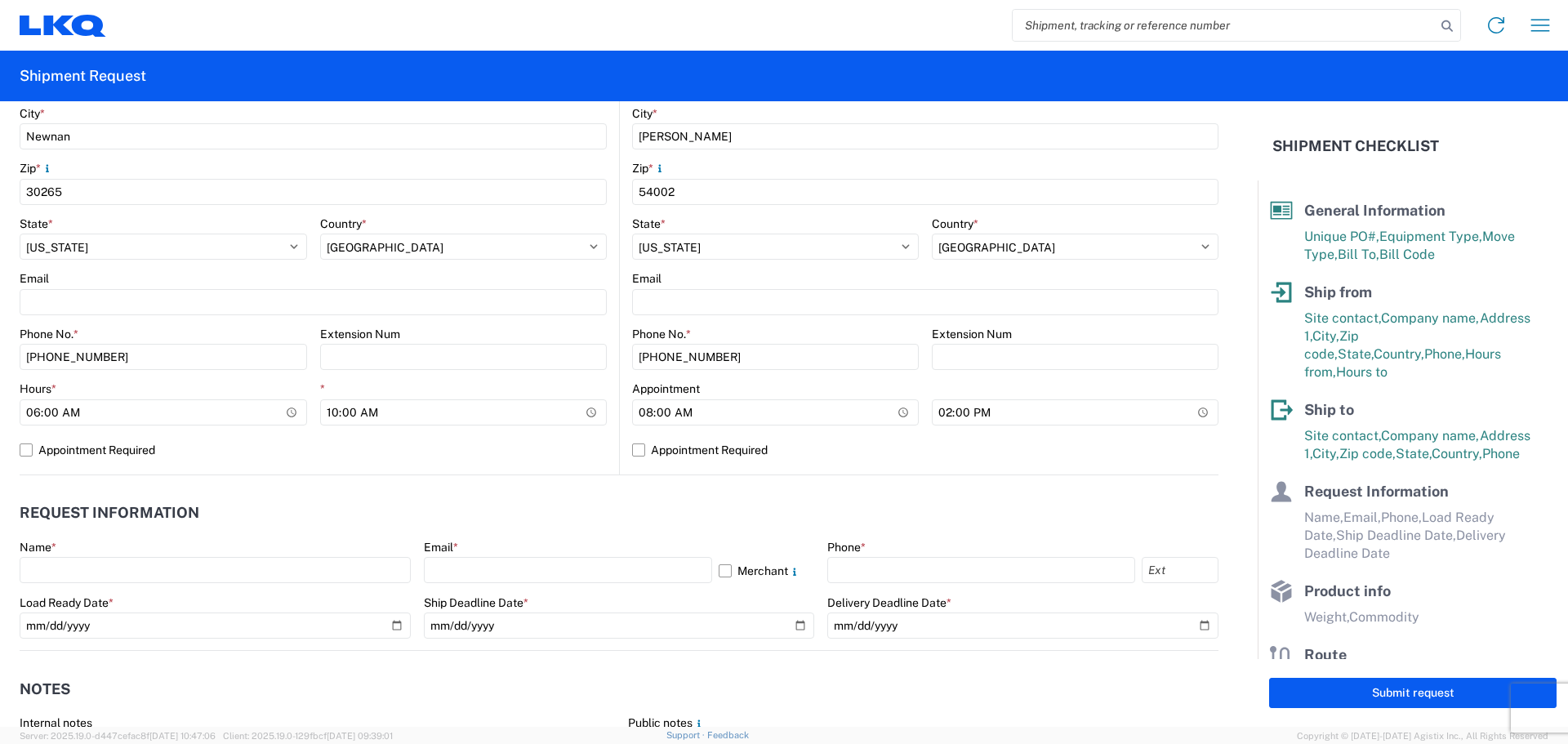
scroll to position [545, 0]
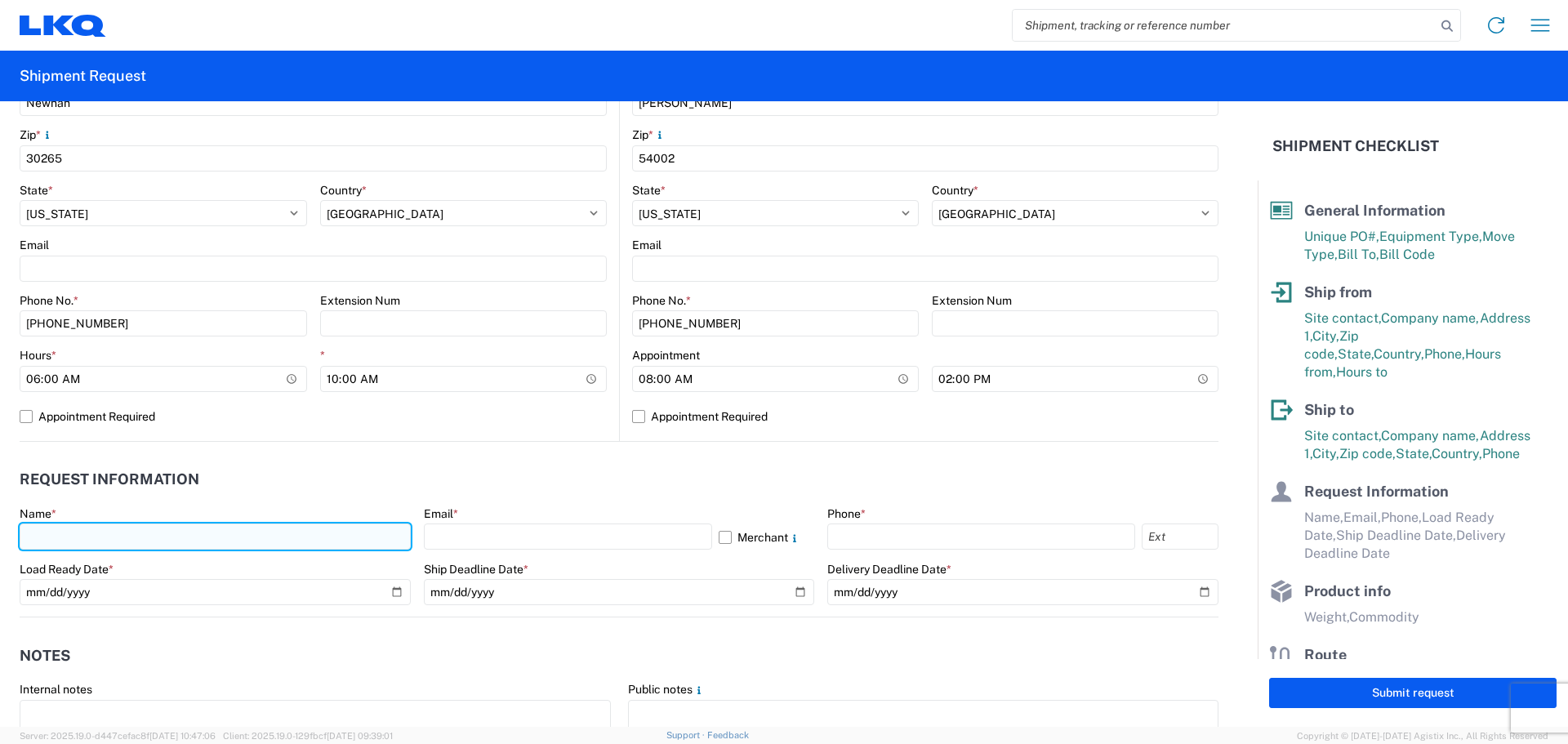
click at [91, 544] on input "text" at bounding box center [216, 536] width 392 height 26
type input "[PERSON_NAME]"
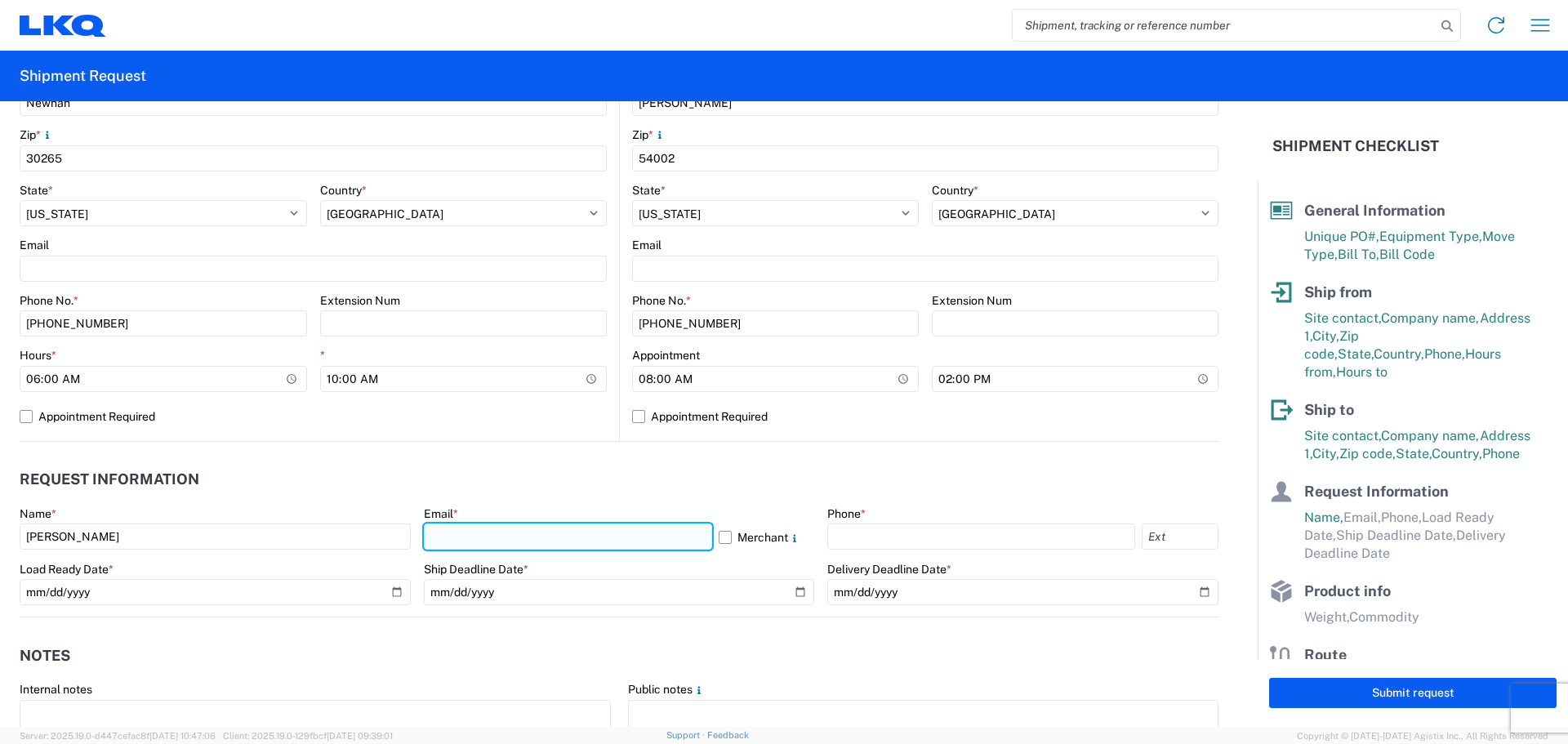
click at [517, 539] on input "text" at bounding box center [568, 536] width 289 height 26
type input "[EMAIL_ADDRESS][DOMAIN_NAME]"
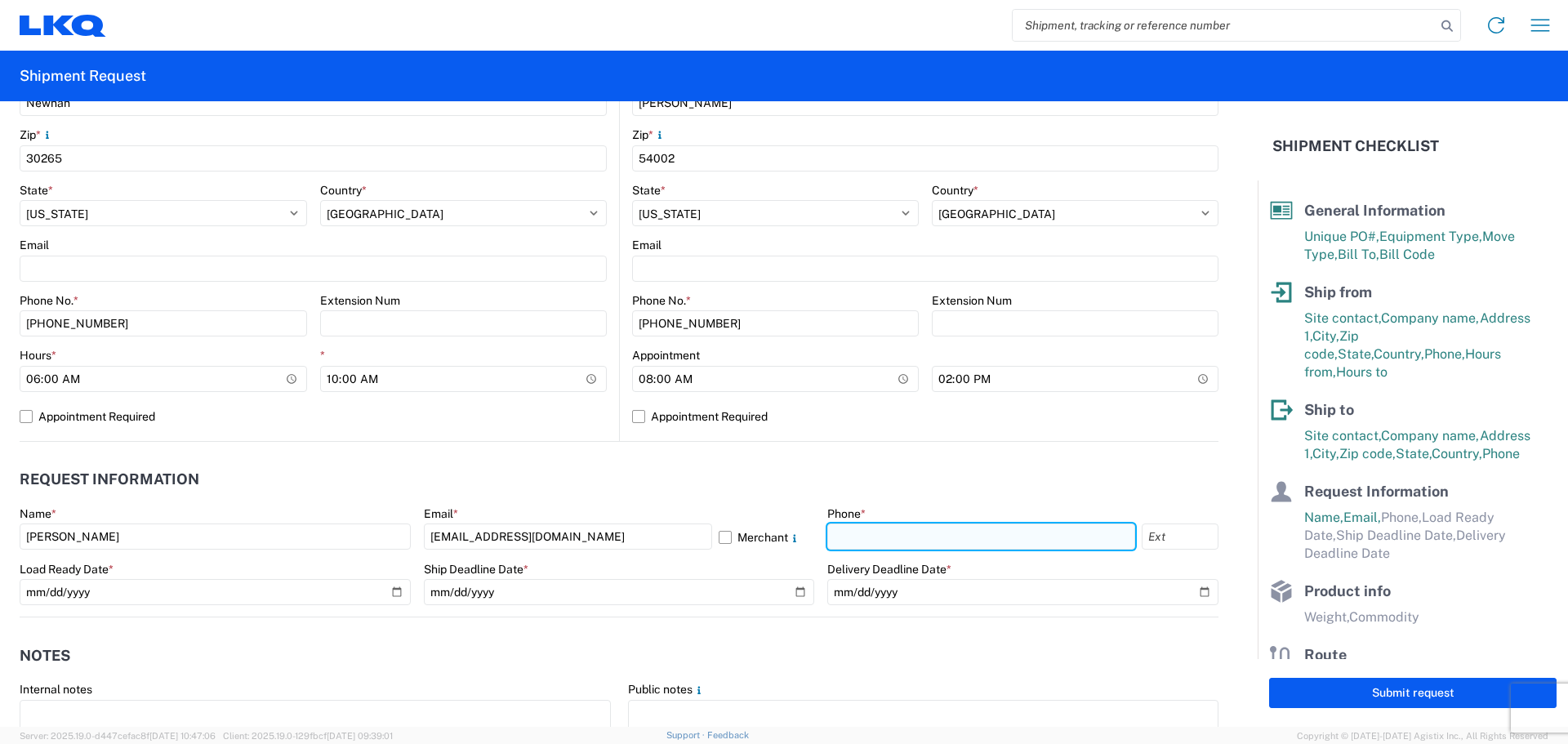
click at [916, 529] on input "text" at bounding box center [982, 536] width 308 height 26
type input "[PHONE_NUMBER]"
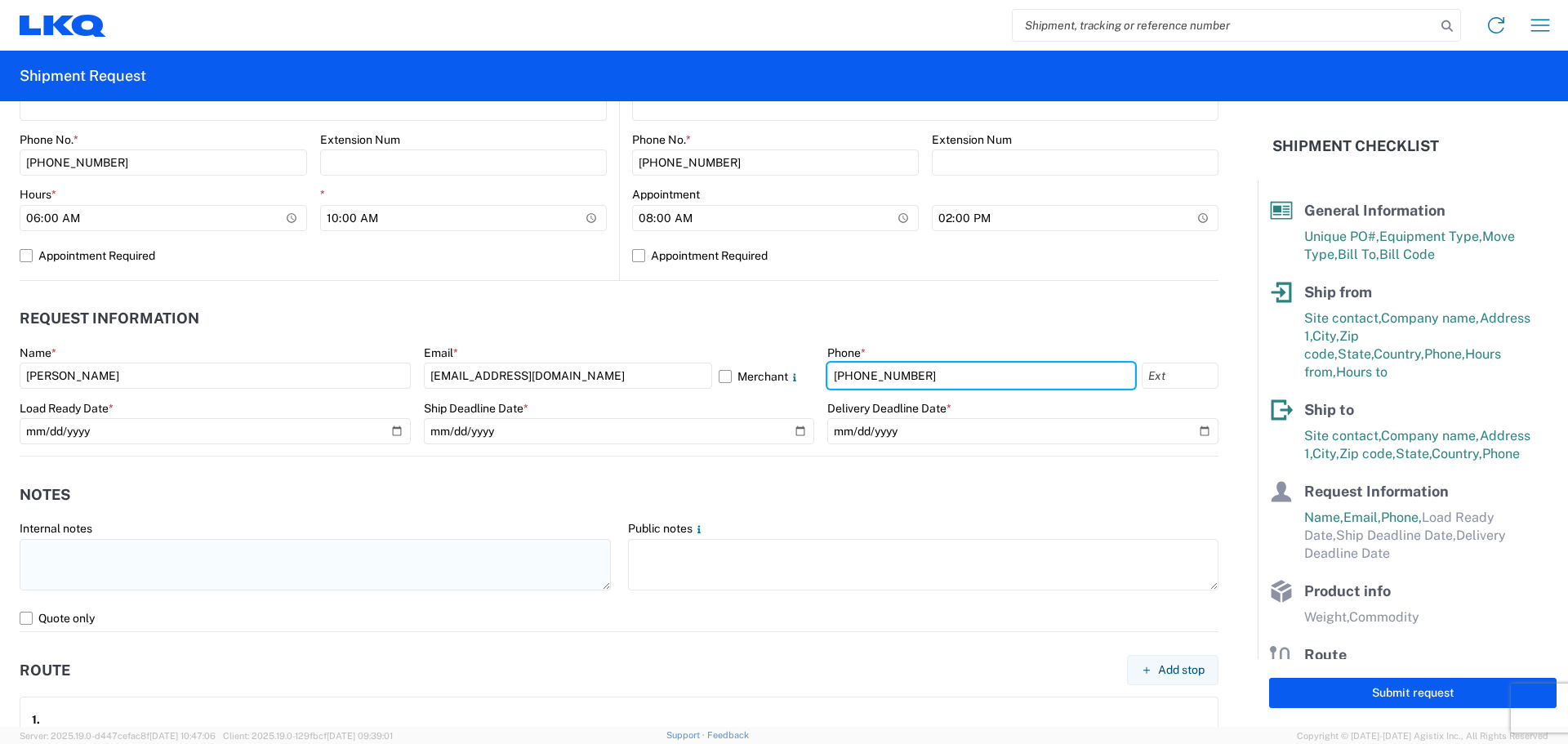
scroll to position [762, 0]
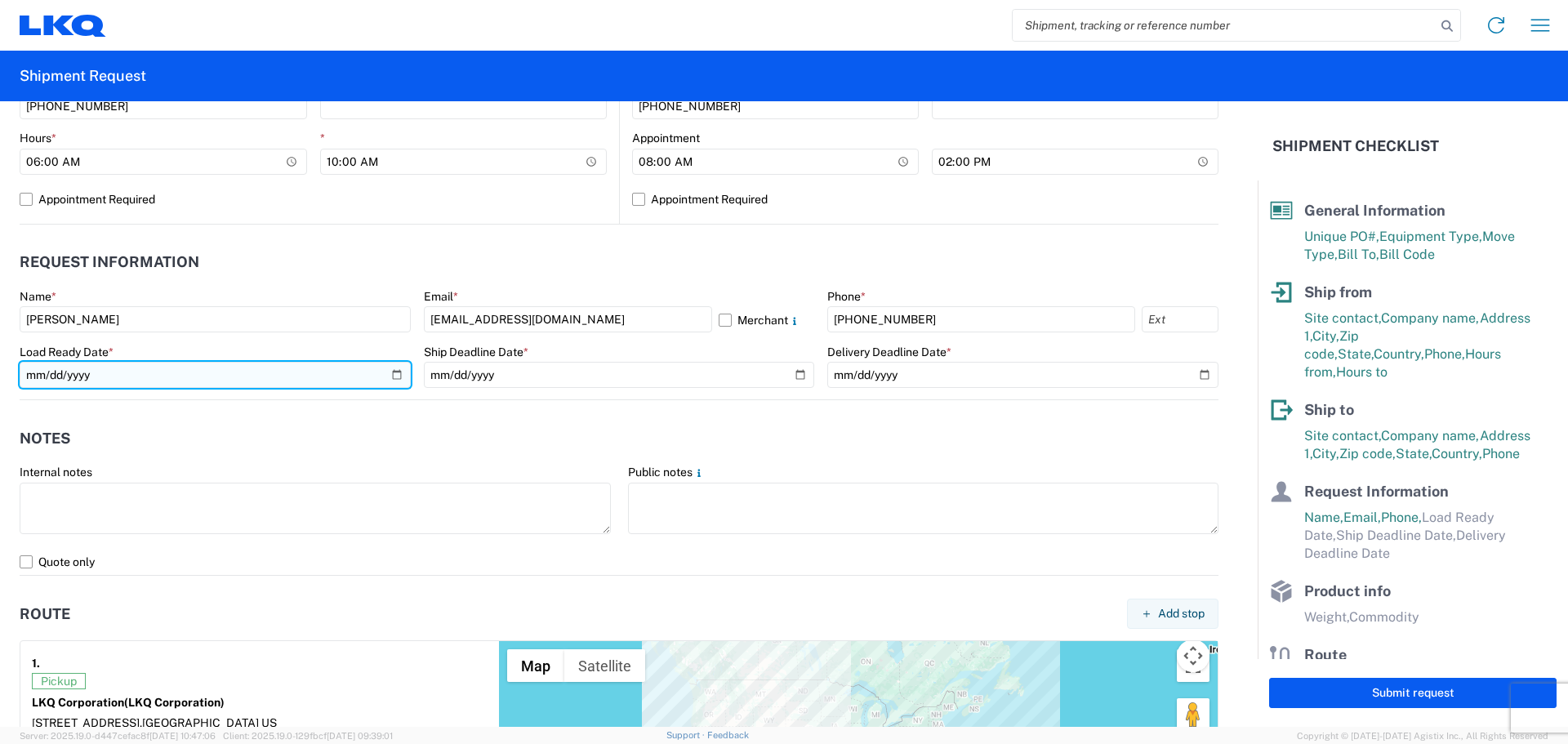
click at [392, 369] on input "date" at bounding box center [216, 374] width 392 height 26
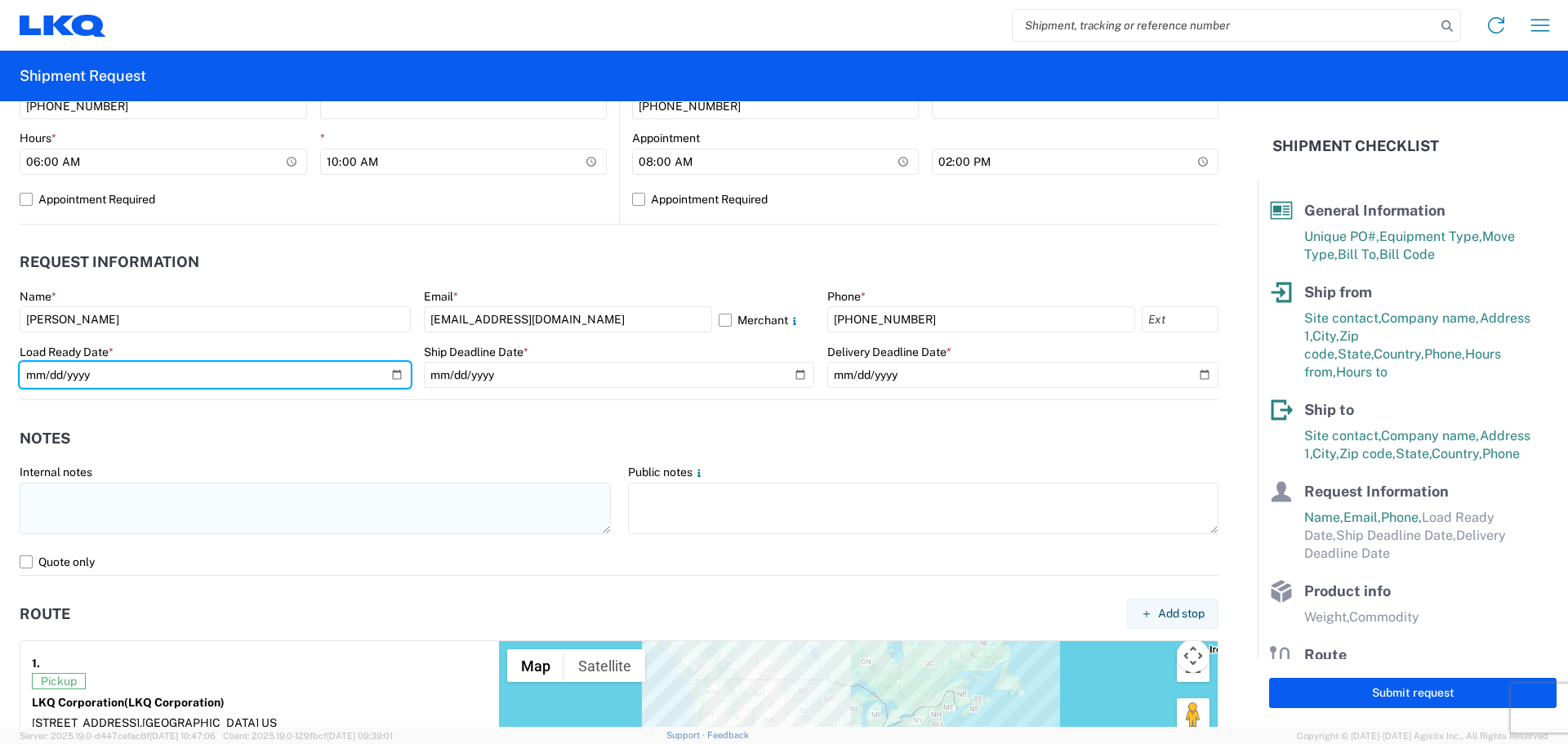
type input "[DATE]"
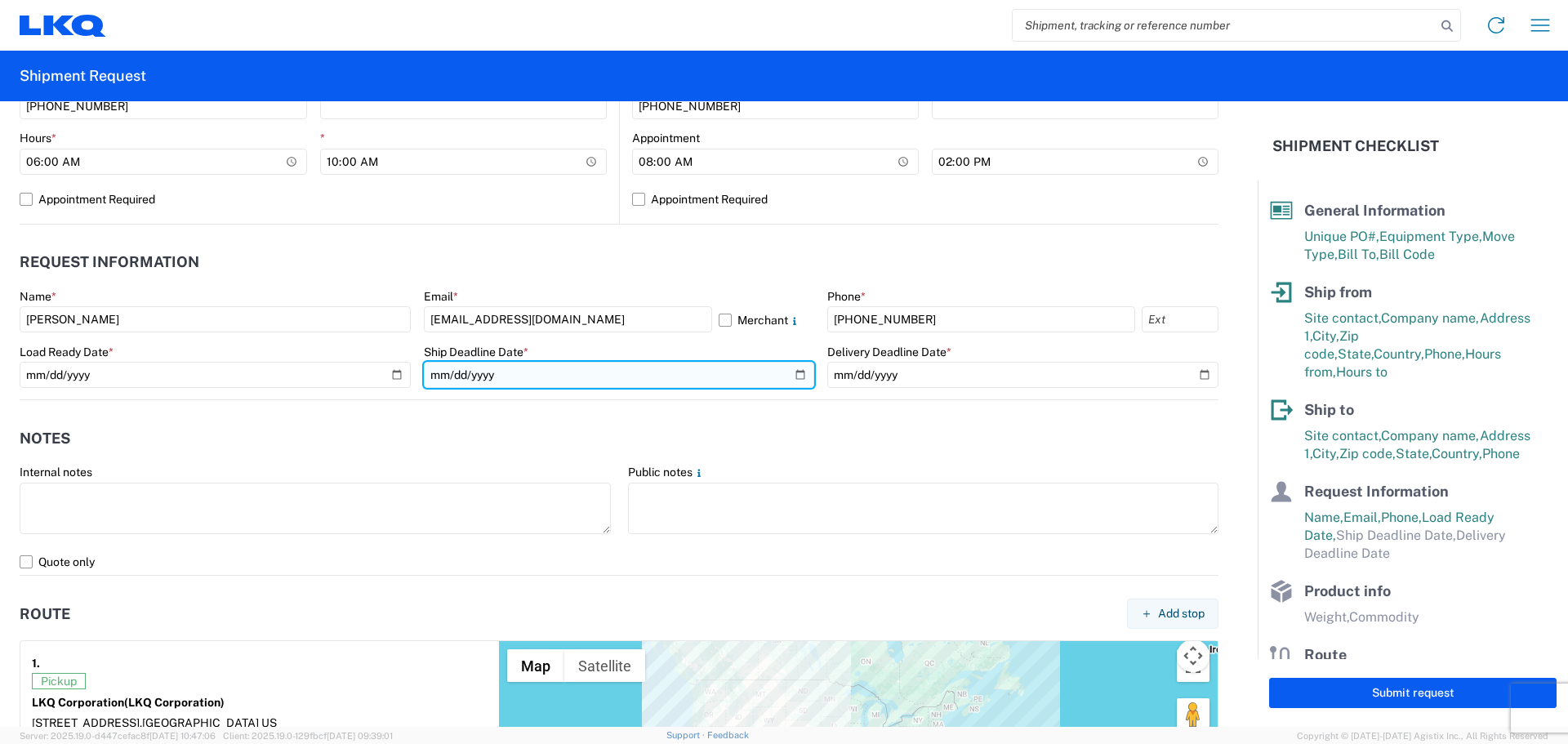
click at [789, 377] on input "date" at bounding box center [620, 374] width 392 height 26
type input "[DATE]"
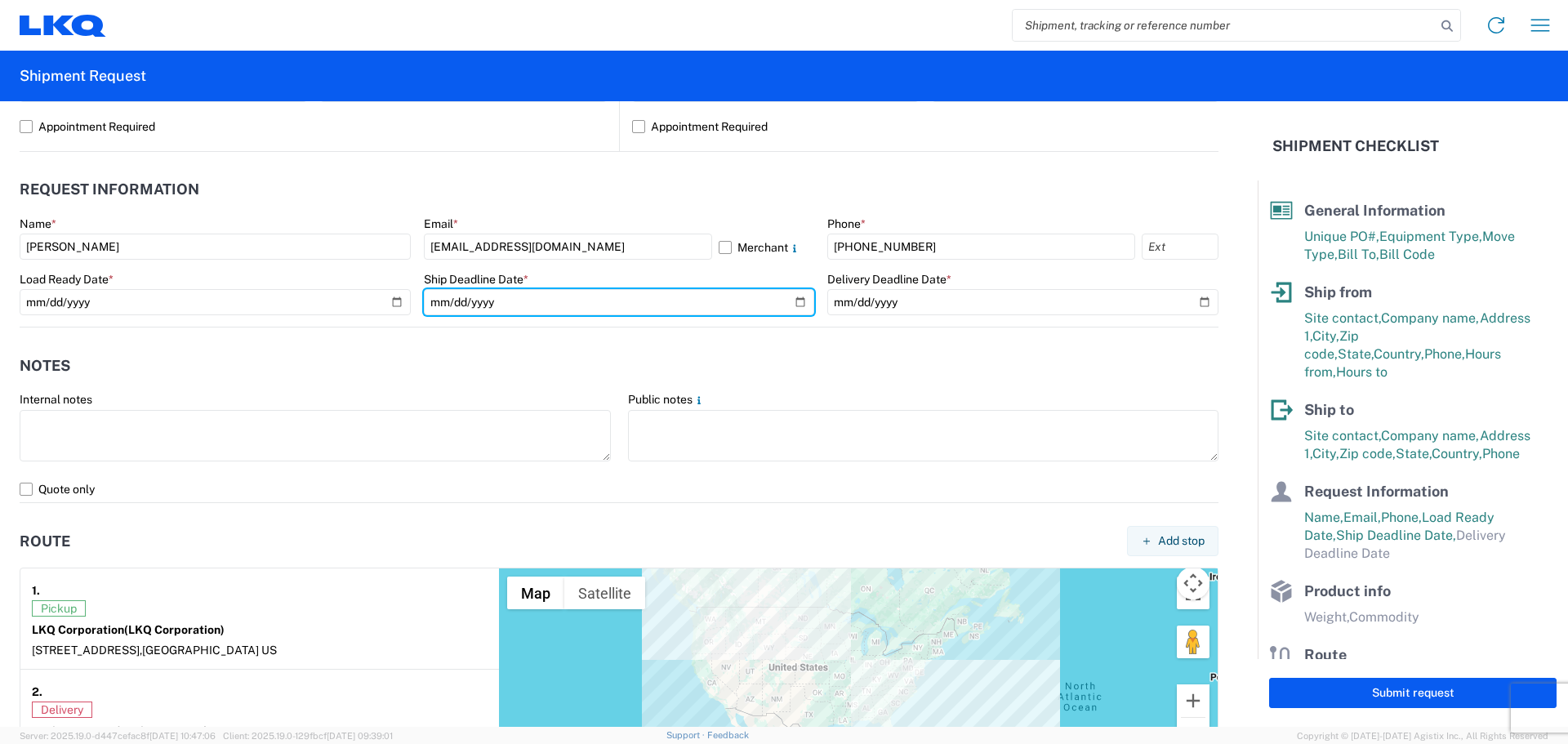
scroll to position [871, 0]
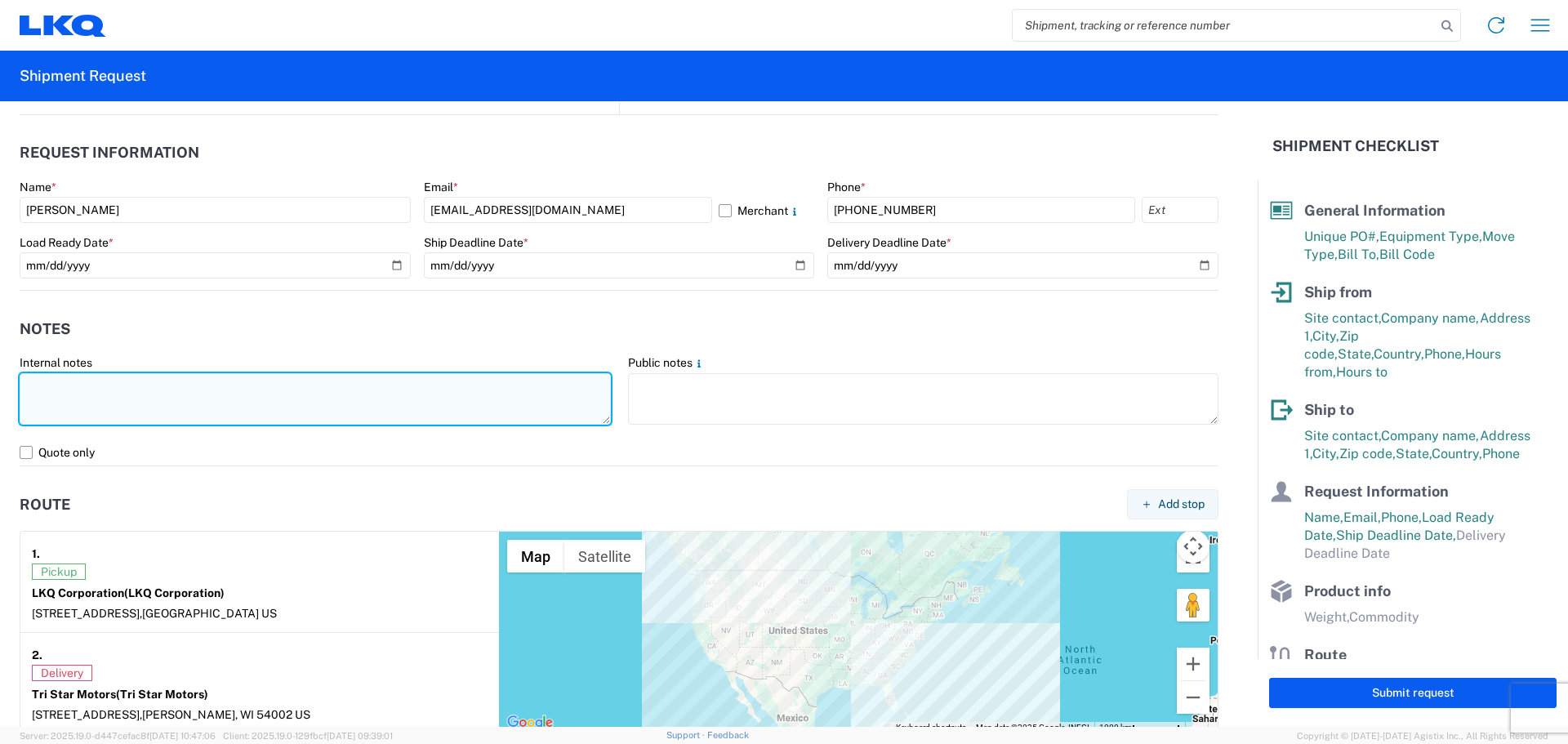
click at [182, 413] on textarea at bounding box center [315, 399] width 591 height 52
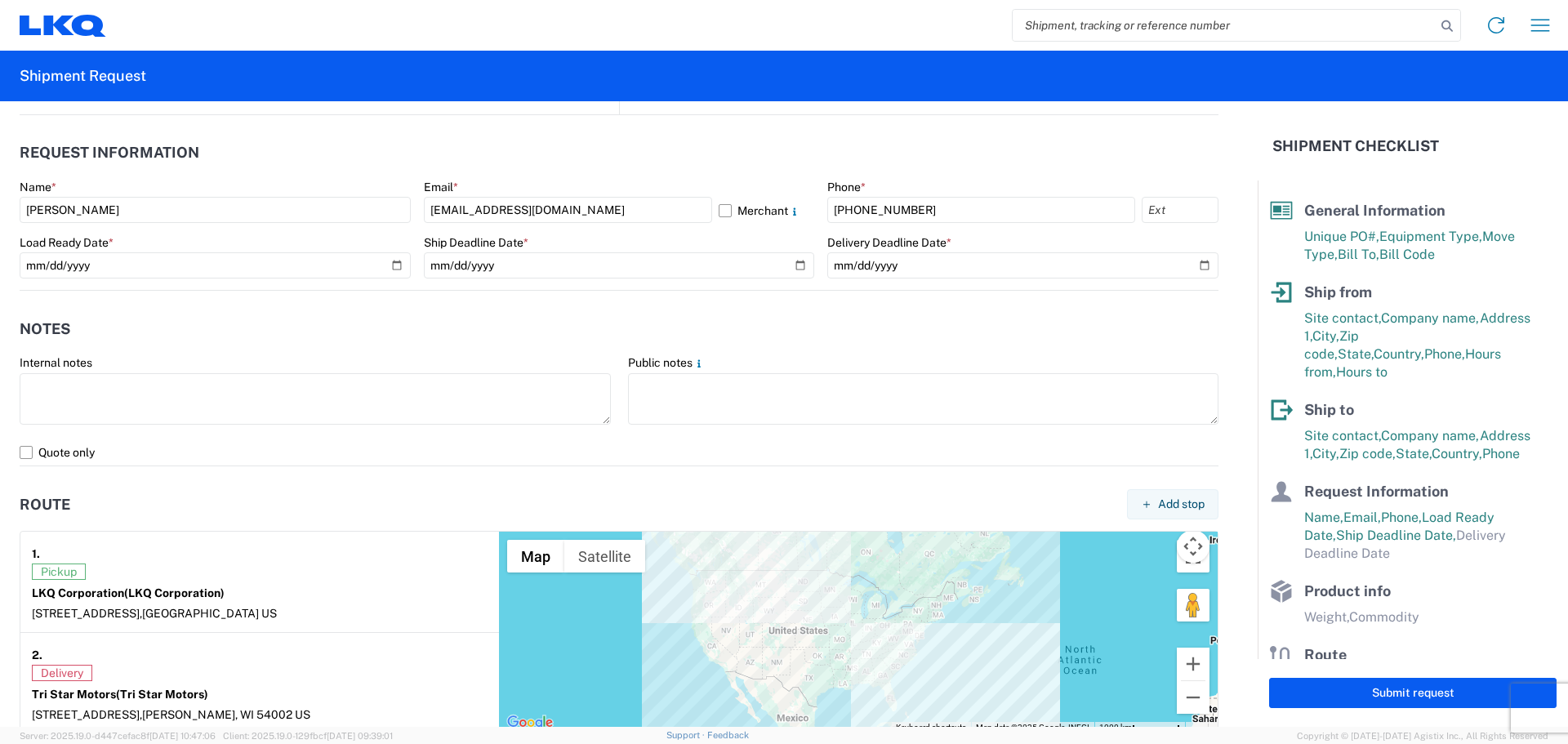
click at [921, 335] on header "Notes" at bounding box center [619, 329] width 1199 height 36
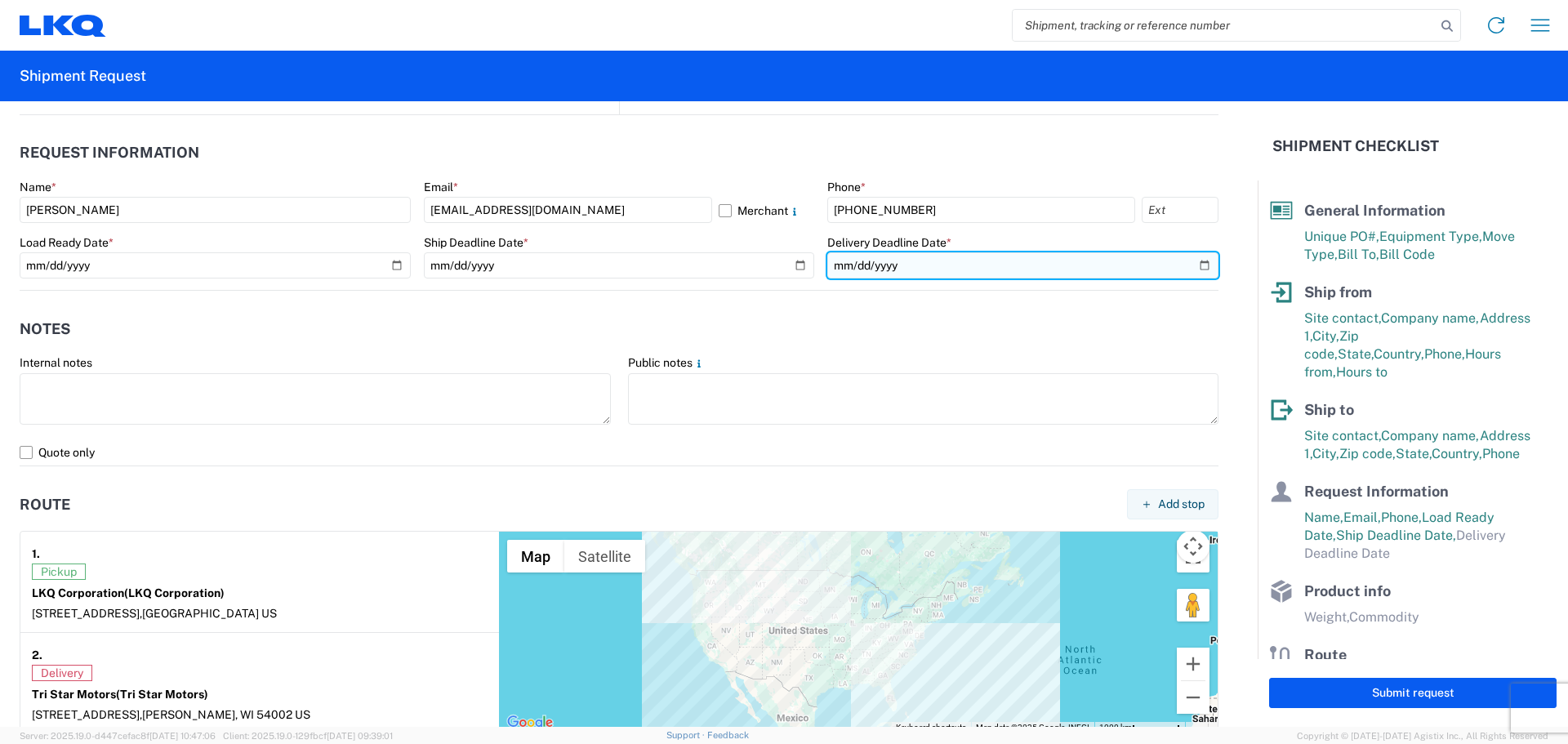
click at [1194, 260] on input "date" at bounding box center [1023, 265] width 392 height 26
type input "[DATE]"
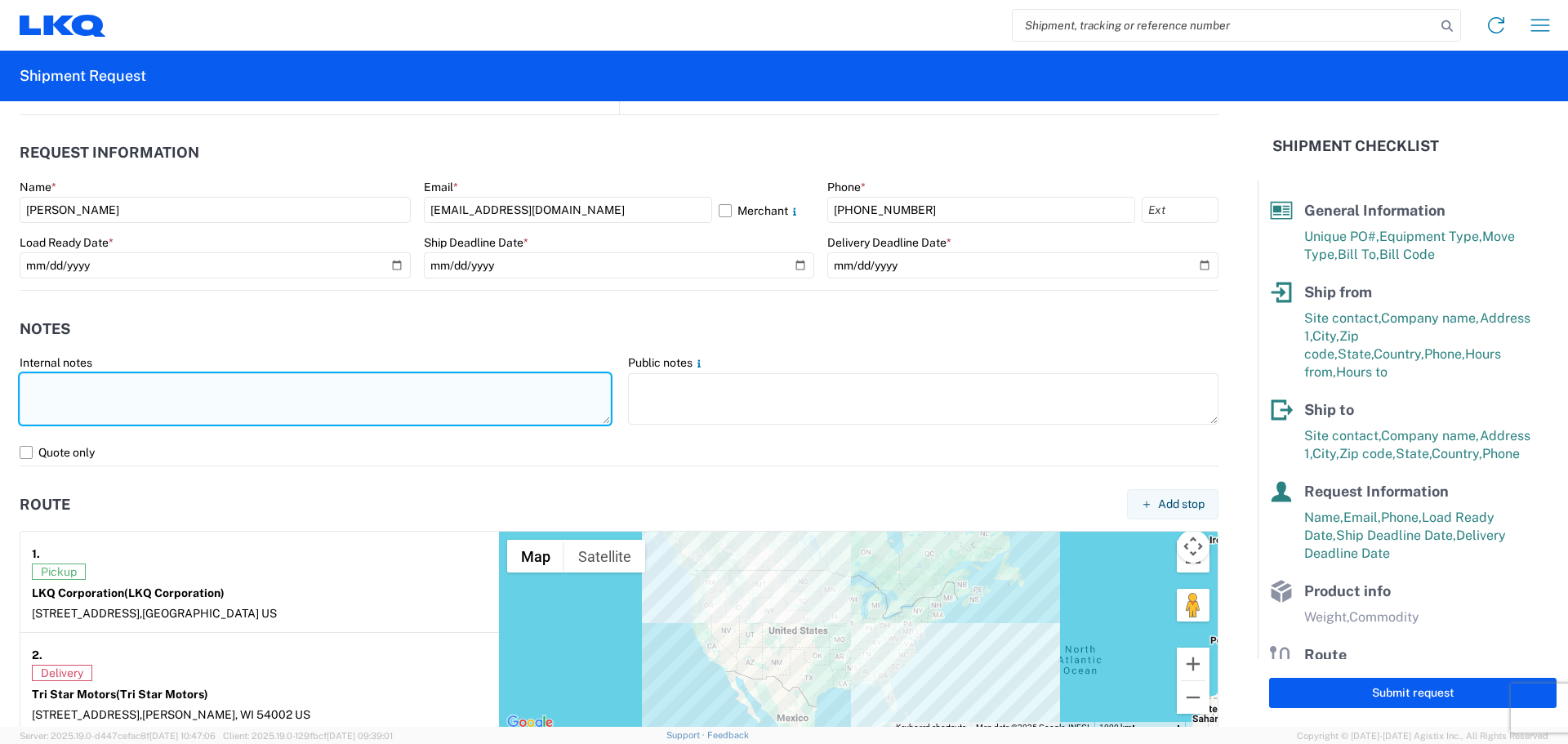
click at [225, 406] on textarea at bounding box center [315, 399] width 591 height 52
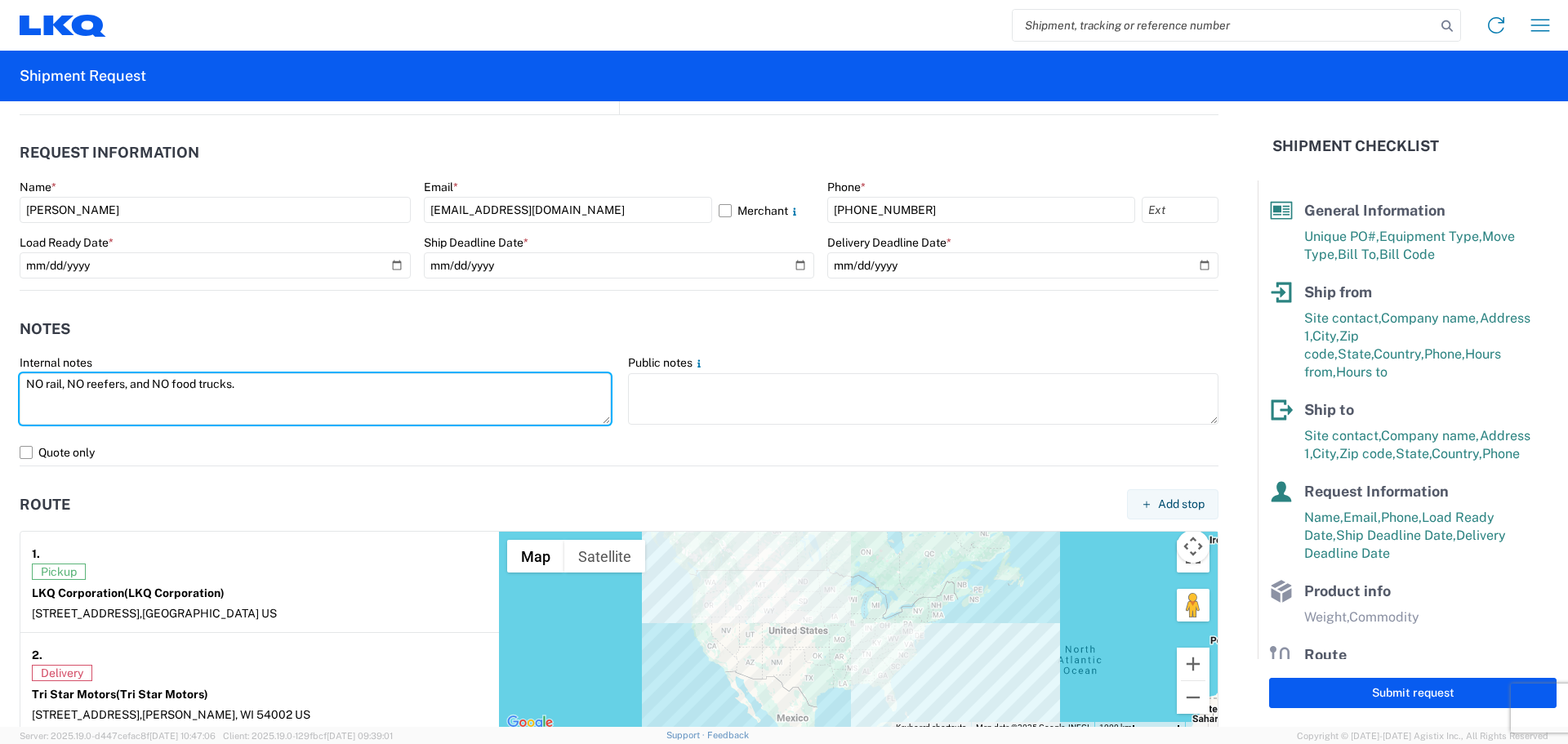
drag, startPoint x: 200, startPoint y: 394, endPoint x: 0, endPoint y: 389, distance: 200.1
click at [0, 389] on form "General Information Template PO# T3162 Equipment Type * Select 53’ Dry Van Flat…" at bounding box center [628, 413] width 1257 height 626
type textarea "NO rail, NO reefers, and NO food trucks."
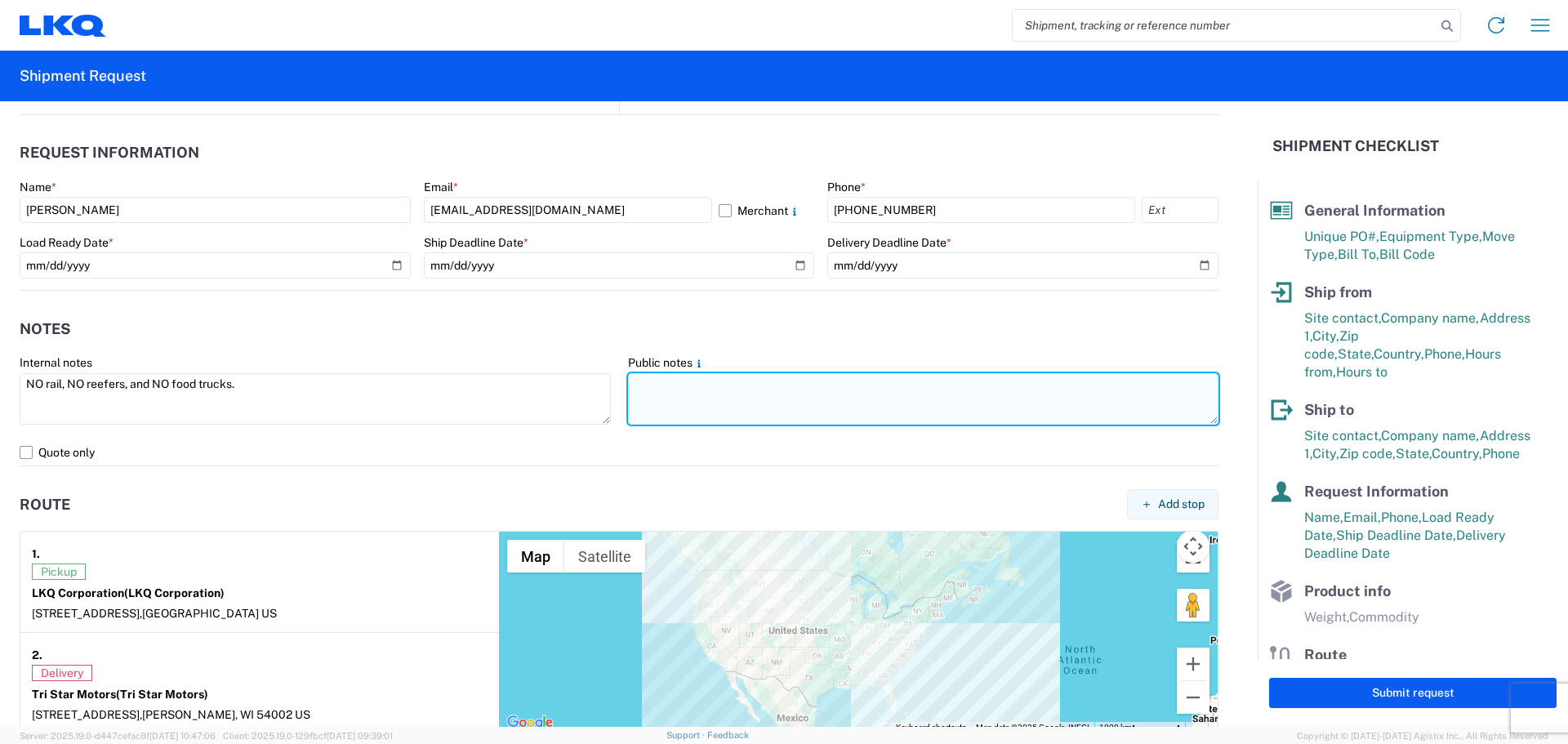
click at [663, 411] on textarea at bounding box center [923, 399] width 591 height 52
paste textarea "NO rail, NO reefers, and NO food trucks."
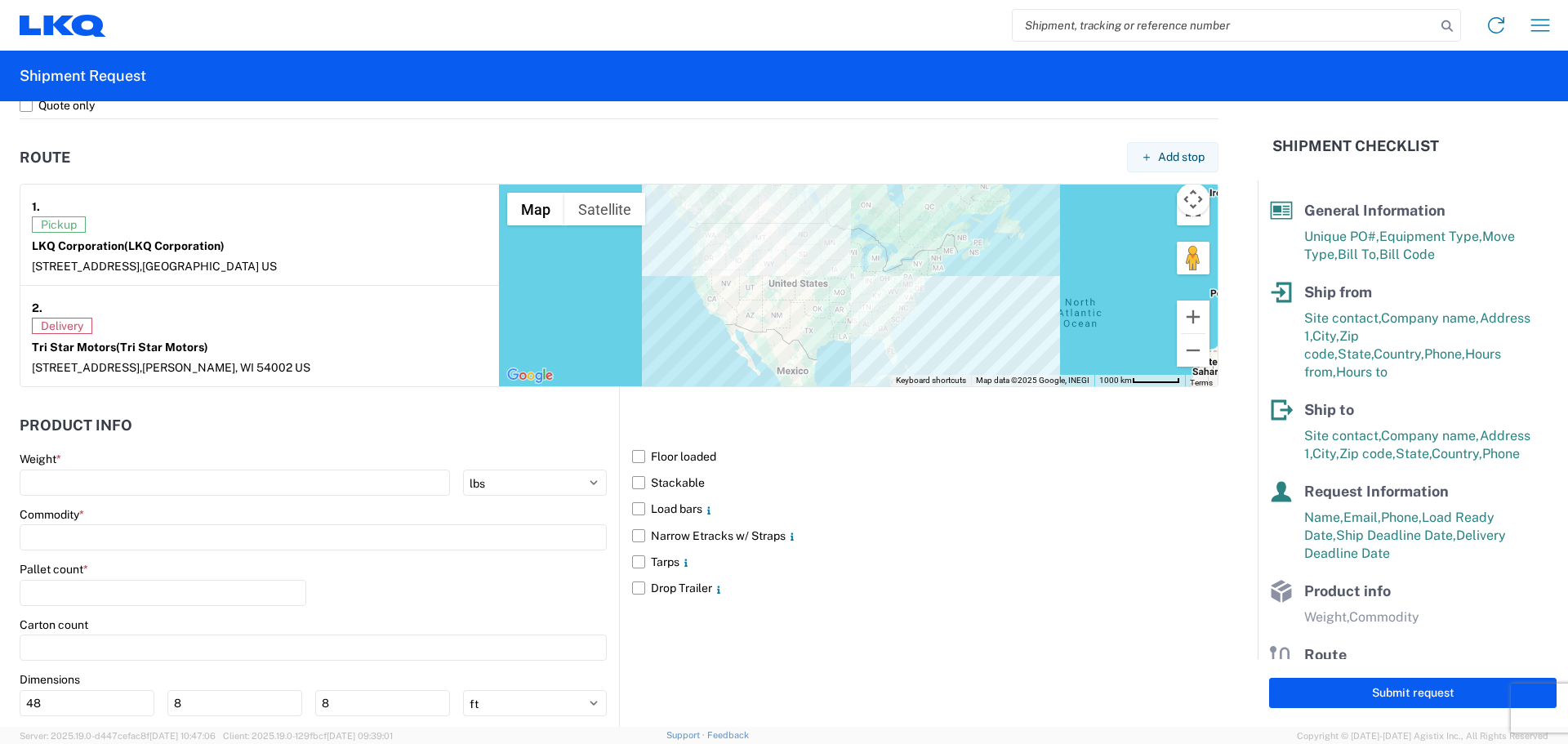
scroll to position [1334, 0]
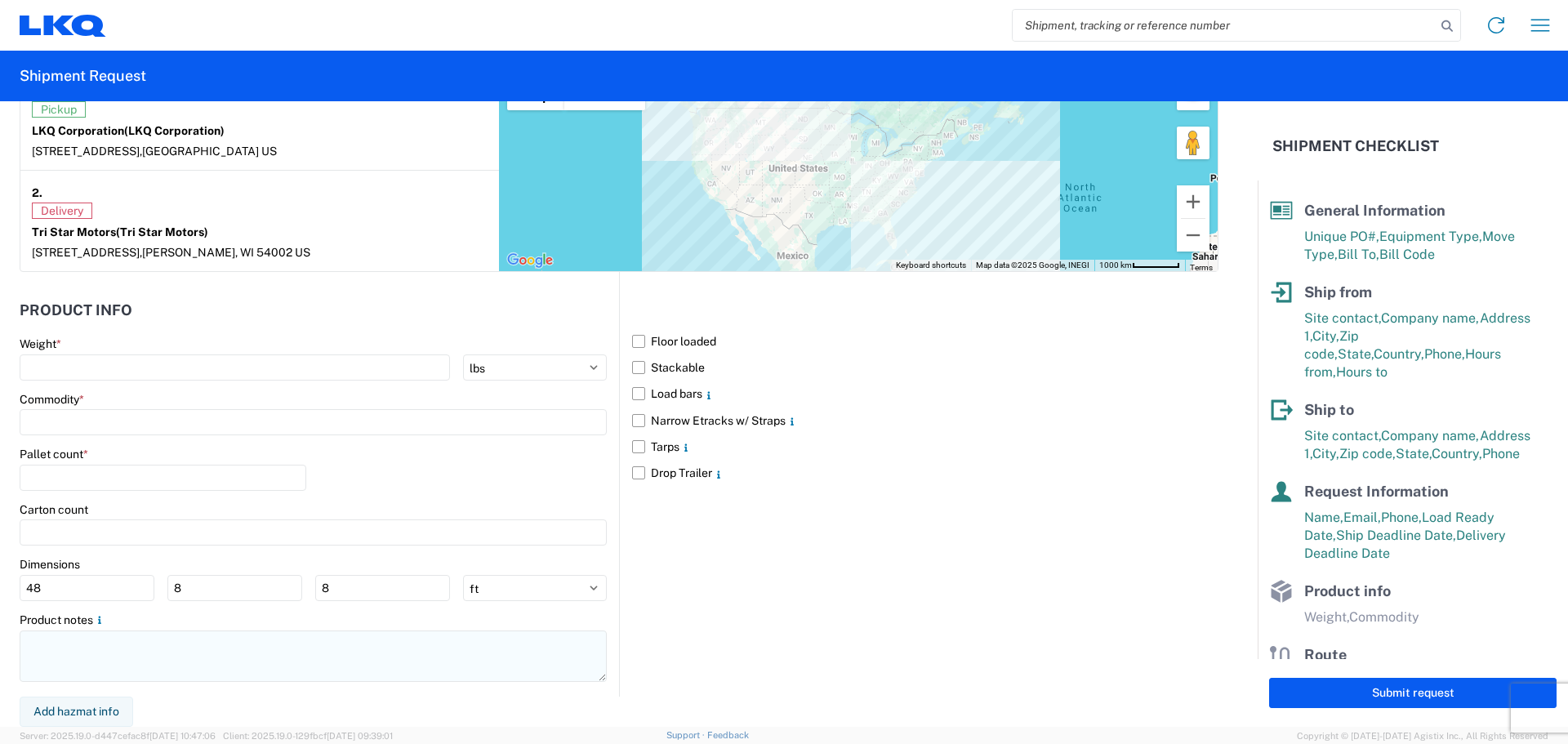
type textarea "NO rail, NO reefers, and NO food trucks."
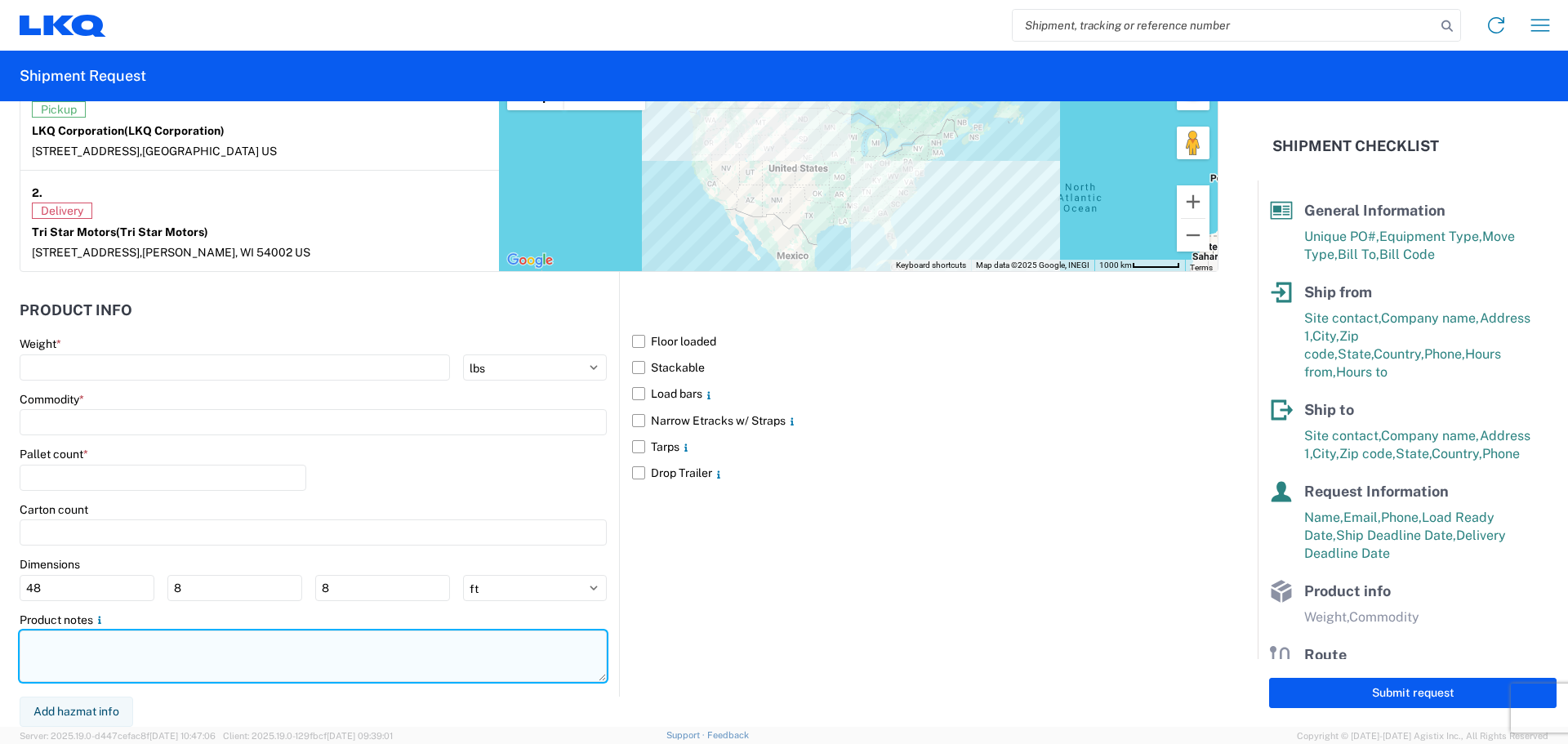
click at [59, 658] on textarea at bounding box center [313, 657] width 587 height 52
paste textarea "NO rail, NO reefers, and NO food trucks."
type textarea "NO rail, NO reefers, and NO food trucks."
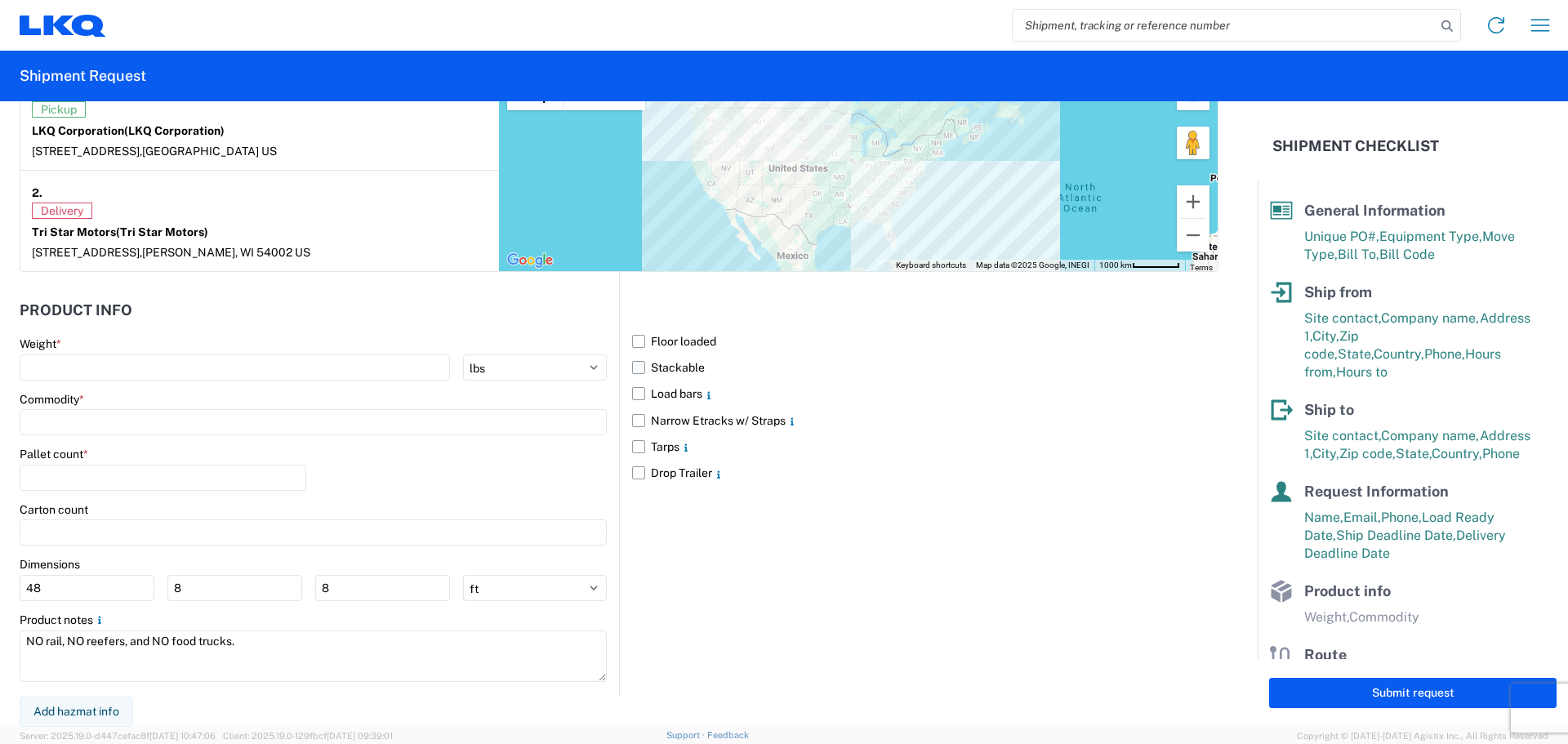
click at [641, 367] on label "Stackable" at bounding box center [925, 367] width 586 height 26
click at [0, 0] on input "Stackable" at bounding box center [0, 0] width 0 height 0
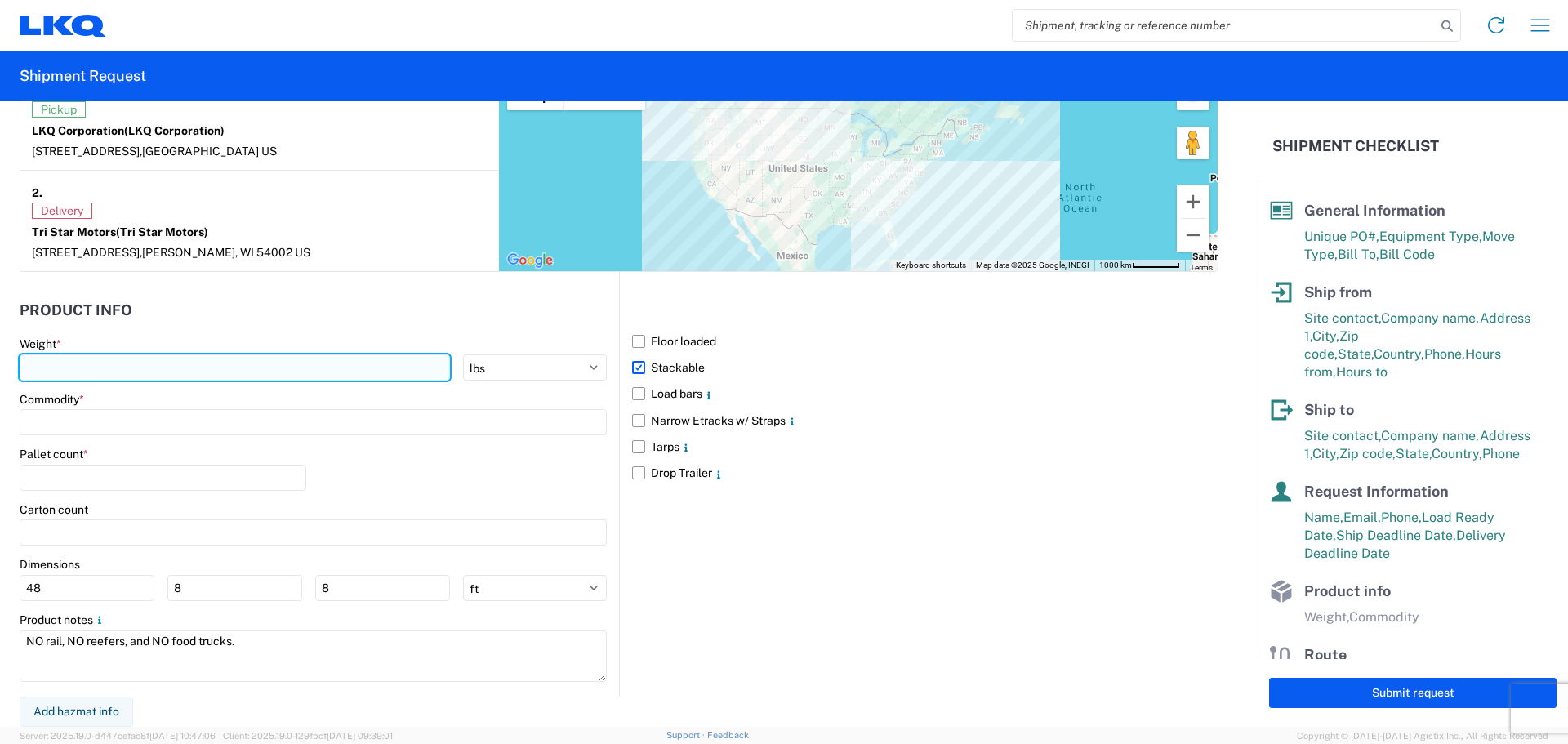
click at [138, 364] on input "number" at bounding box center [235, 367] width 431 height 26
type input "18900"
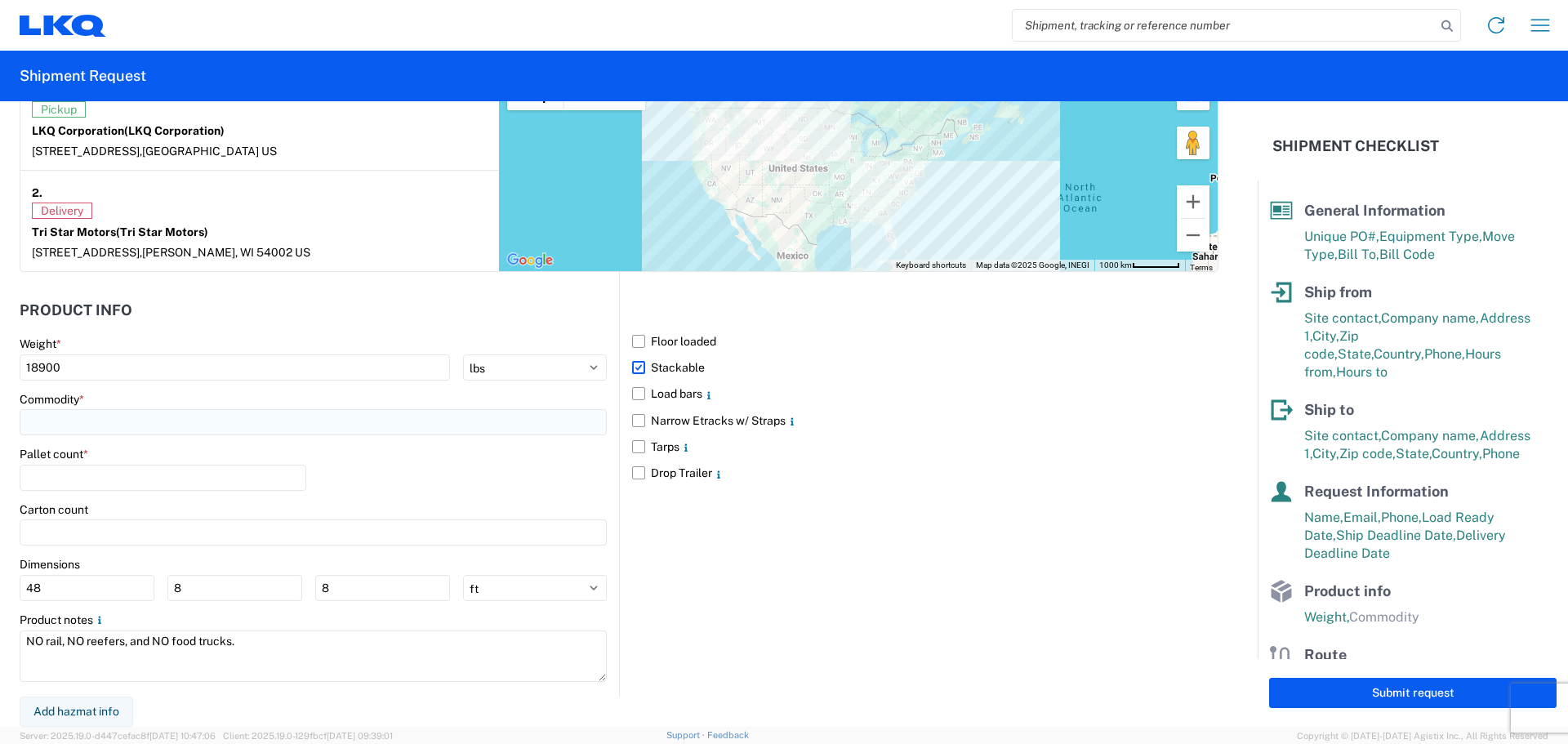
click at [139, 414] on input at bounding box center [313, 422] width 587 height 26
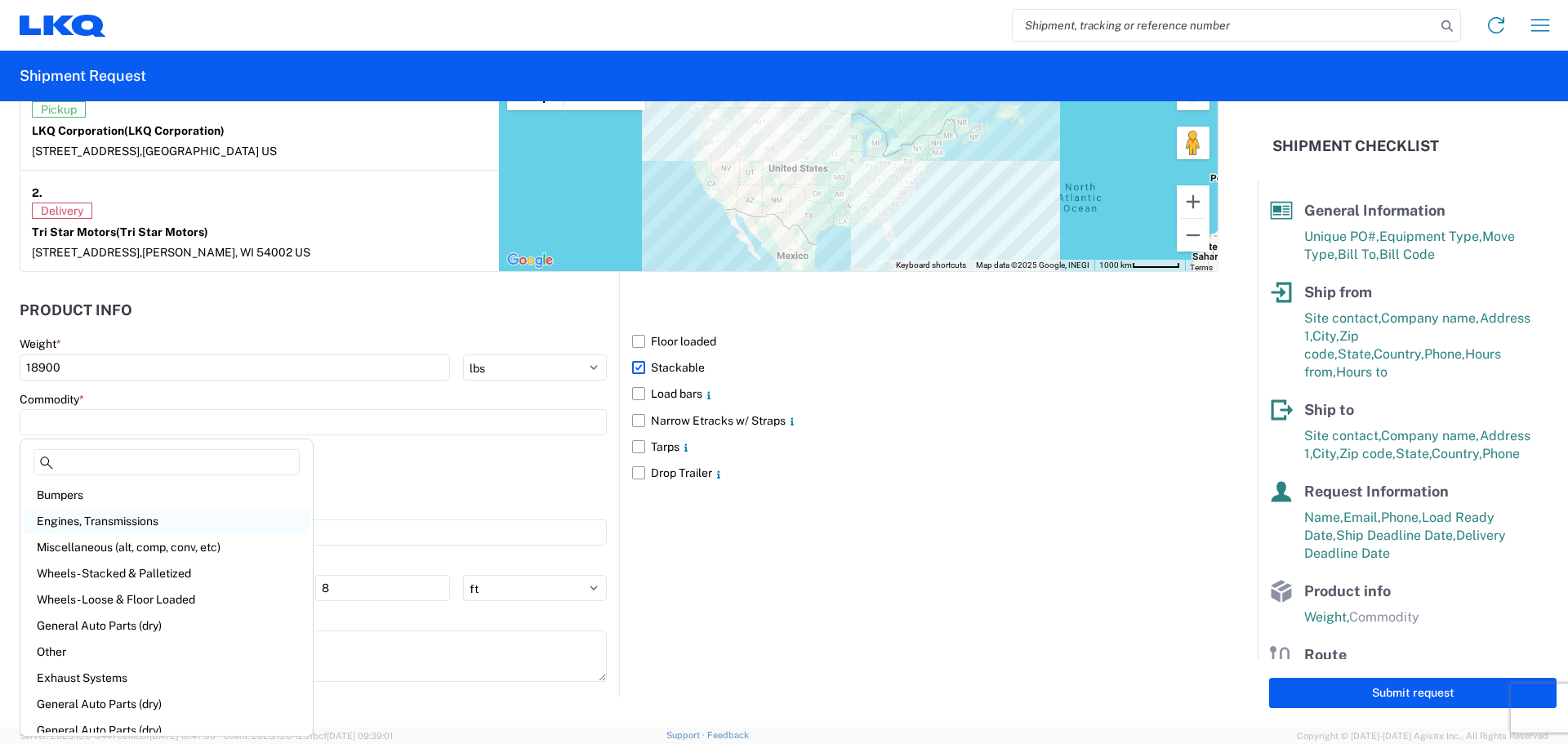
click at [137, 515] on div "Engines, Transmissions" at bounding box center [167, 521] width 286 height 26
type input "Engines, Transmissions"
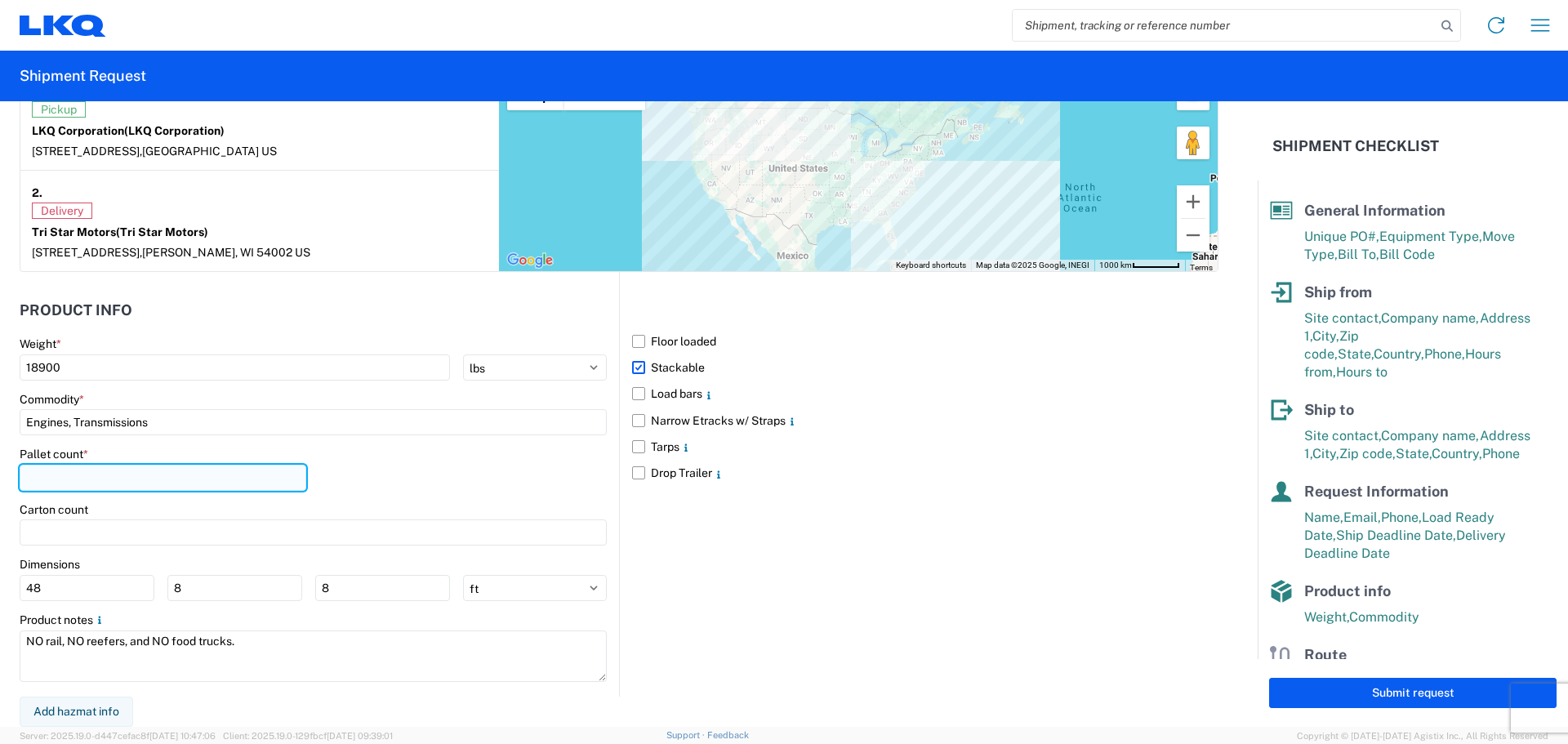
click at [114, 479] on input "number" at bounding box center [163, 477] width 287 height 26
type input "45"
click at [443, 494] on div "Pallet count * 45" at bounding box center [313, 474] width 587 height 56
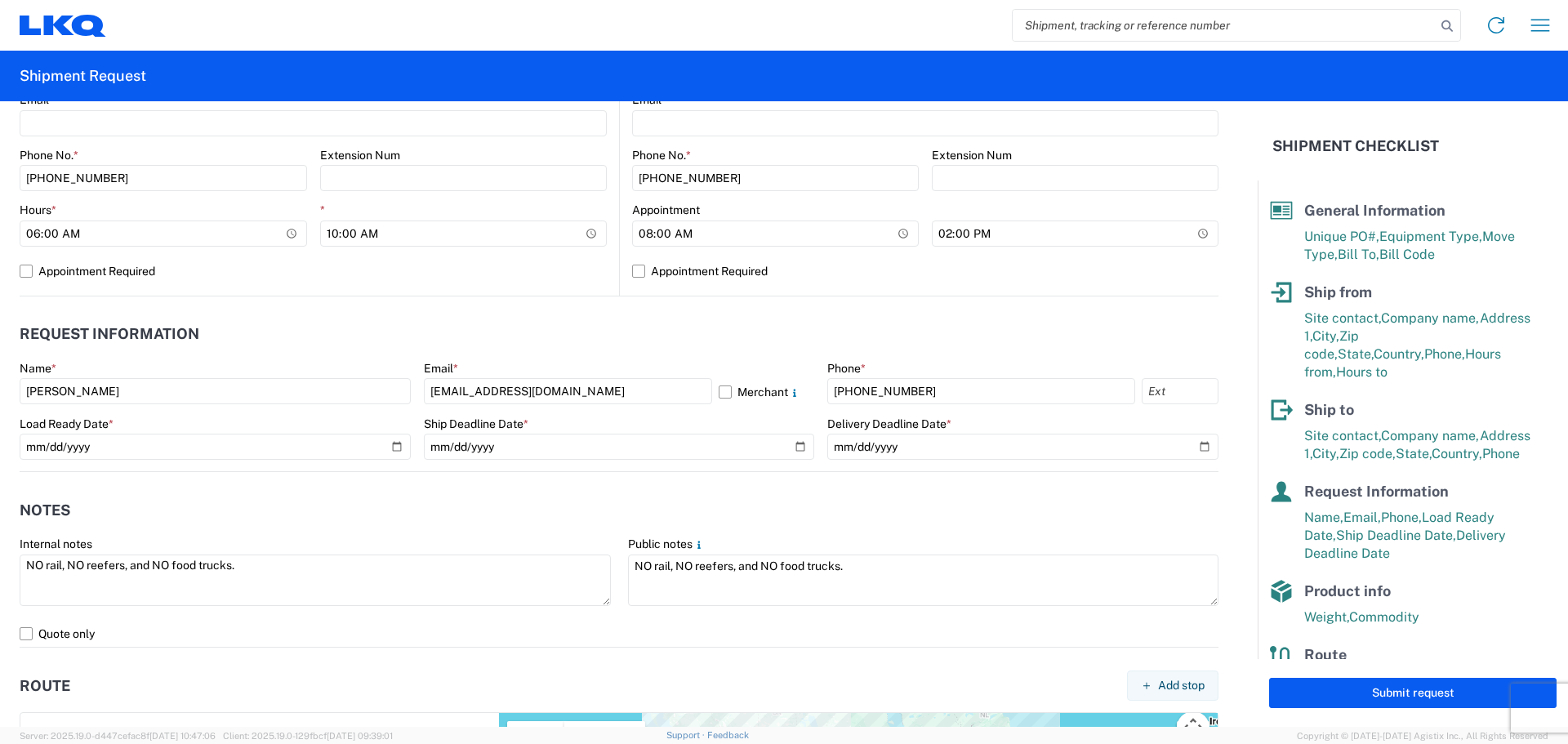
scroll to position [680, 0]
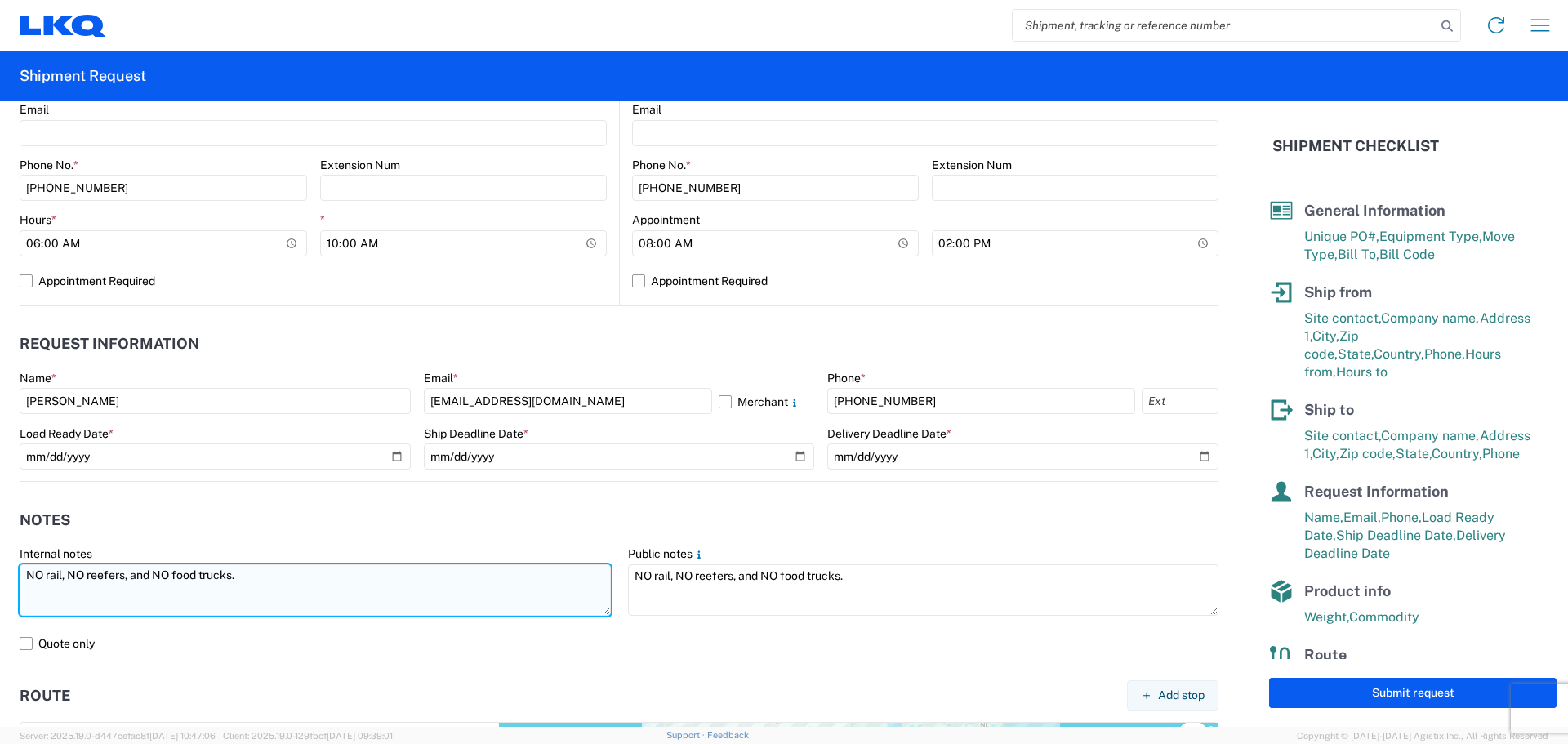
click at [27, 576] on textarea "NO rail, NO reefers, and NO food trucks." at bounding box center [315, 590] width 591 height 52
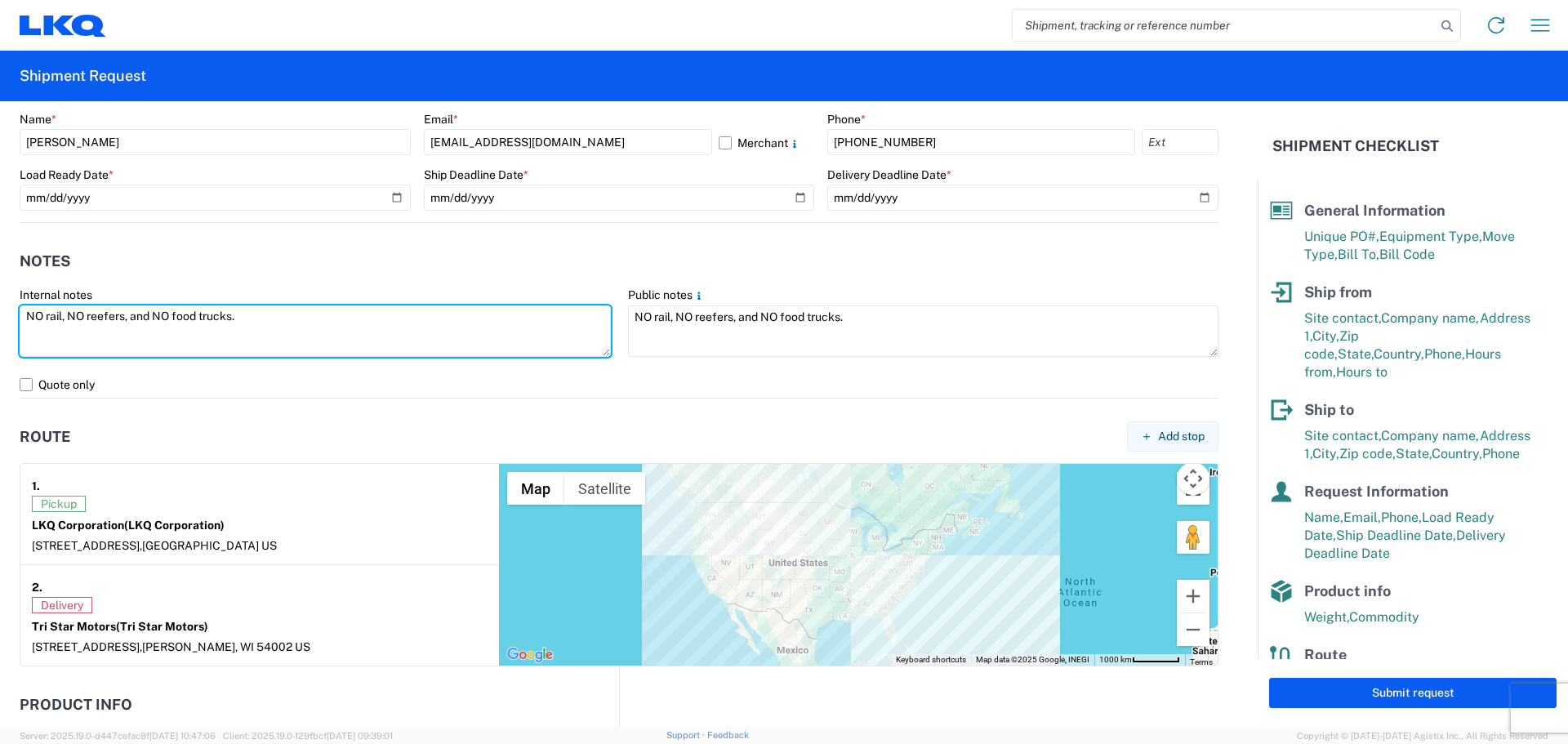
scroll to position [1007, 0]
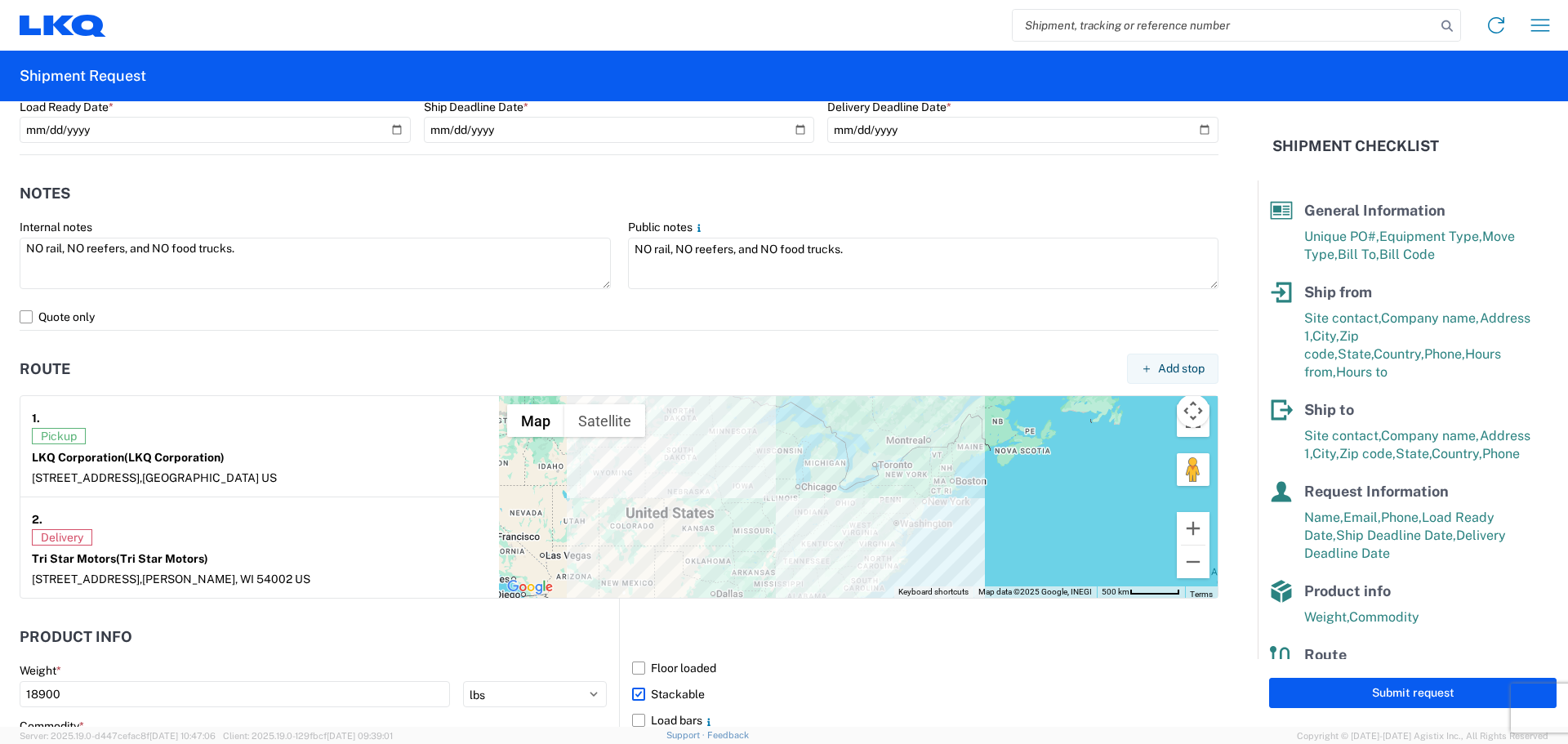
drag, startPoint x: 733, startPoint y: 480, endPoint x: 798, endPoint y: 520, distance: 76.3
click at [798, 520] on div at bounding box center [858, 497] width 718 height 202
click at [336, 364] on header "Route Add stop" at bounding box center [619, 369] width 1199 height 36
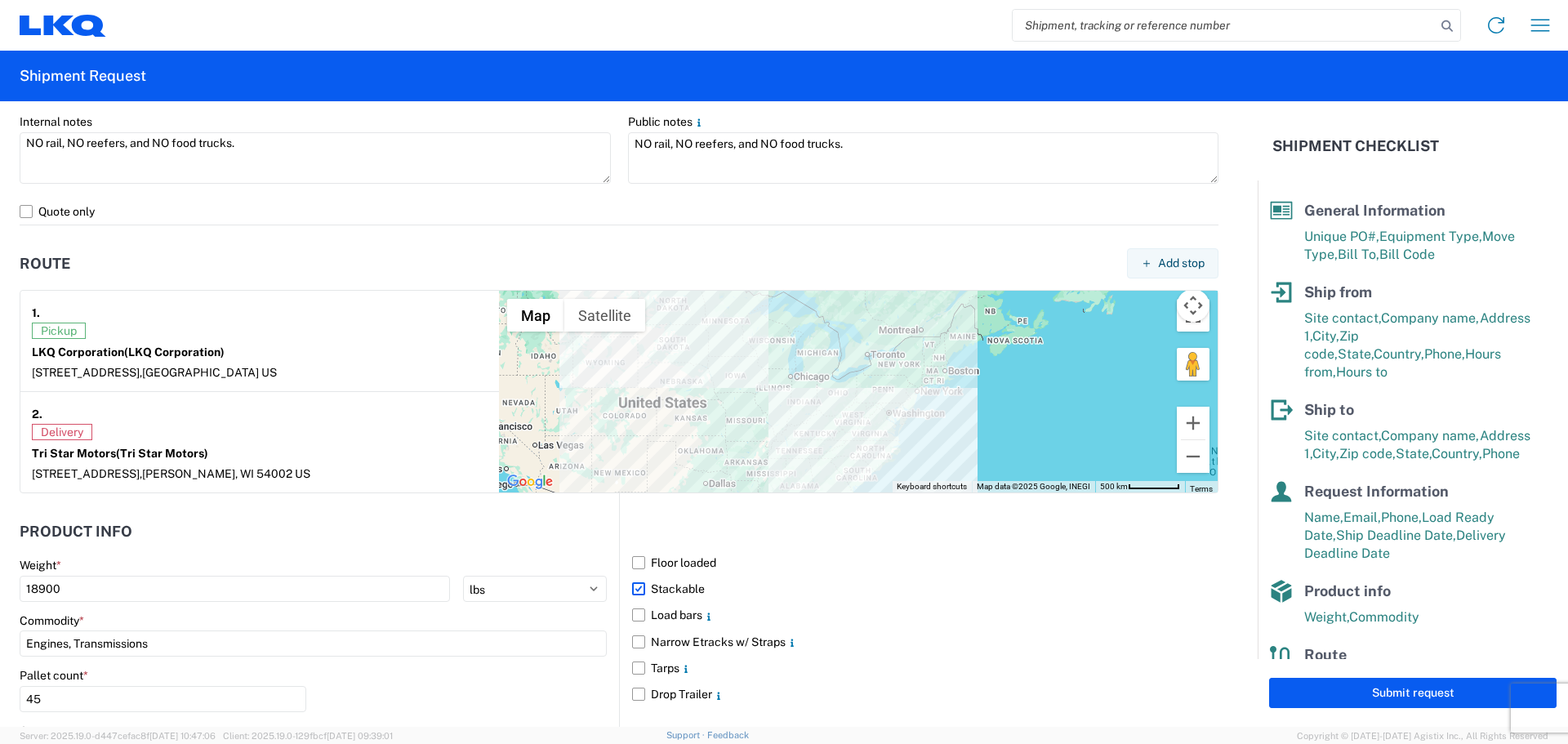
scroll to position [1334, 0]
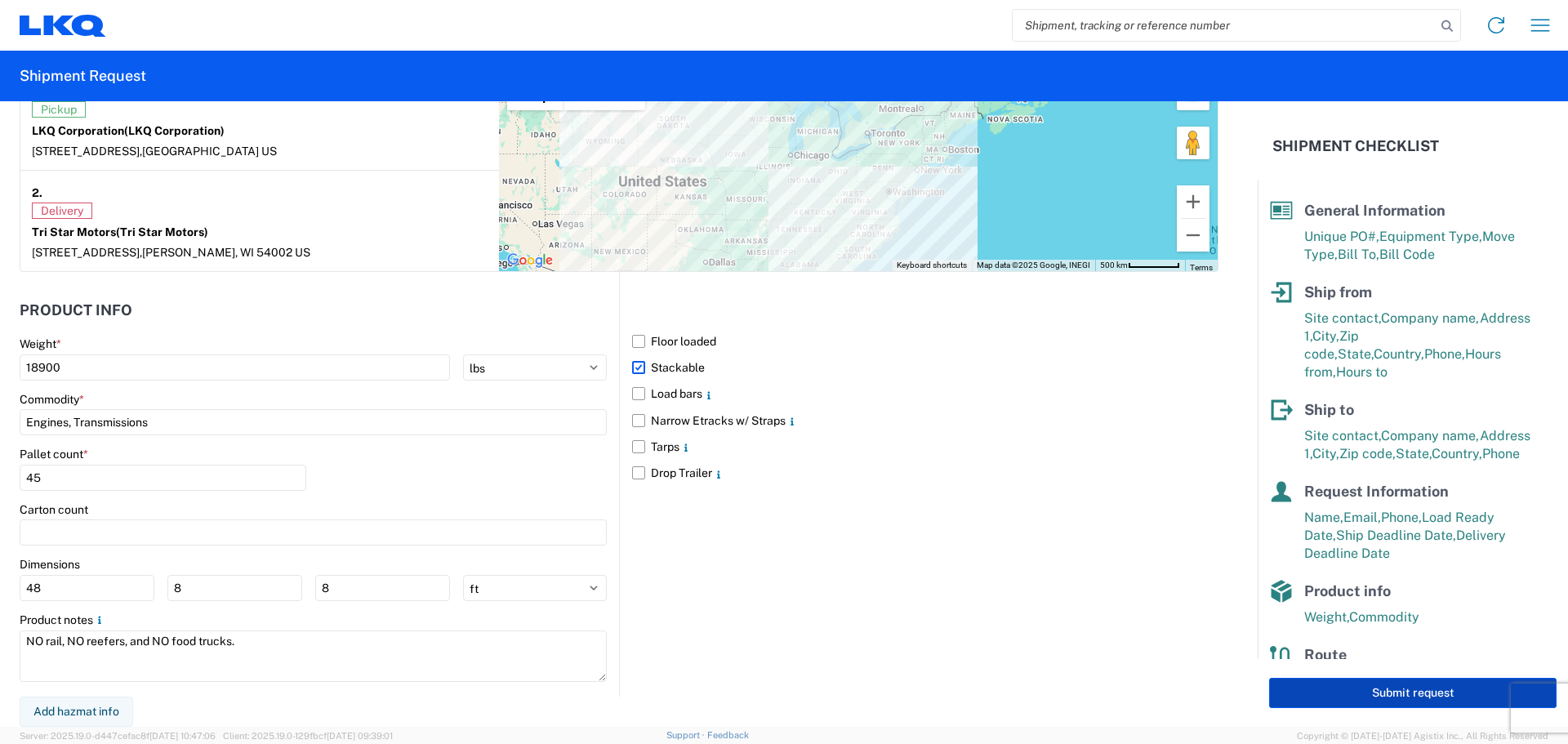
click at [1413, 688] on button "Submit request" at bounding box center [1413, 693] width 288 height 30
select select "US"
